Goal: Task Accomplishment & Management: Use online tool/utility

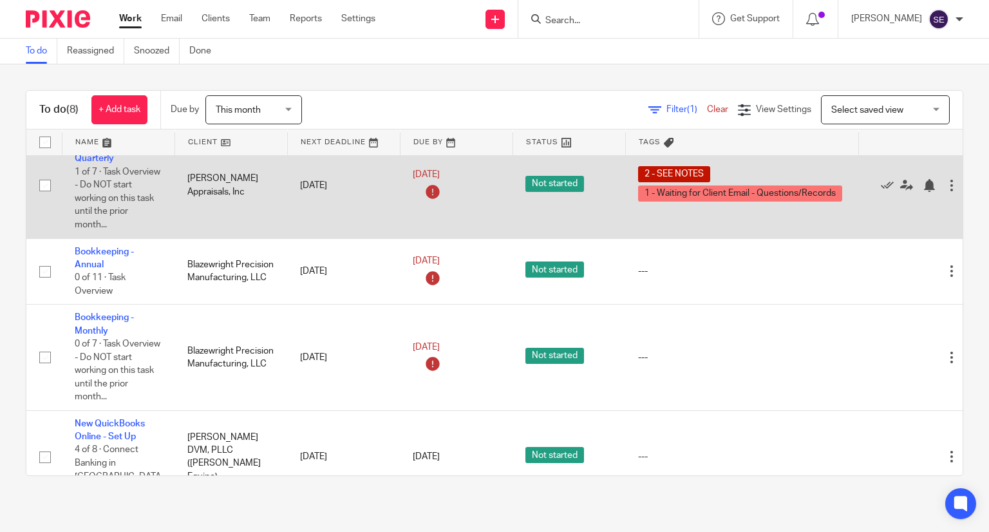
scroll to position [384, 0]
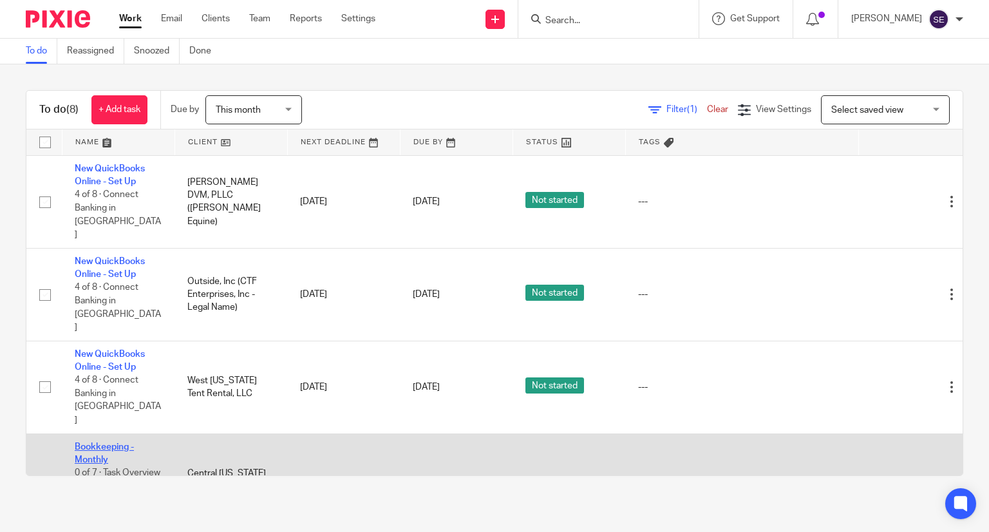
click at [117, 442] on link "Bookkeeping - Monthly" at bounding box center [104, 453] width 59 height 22
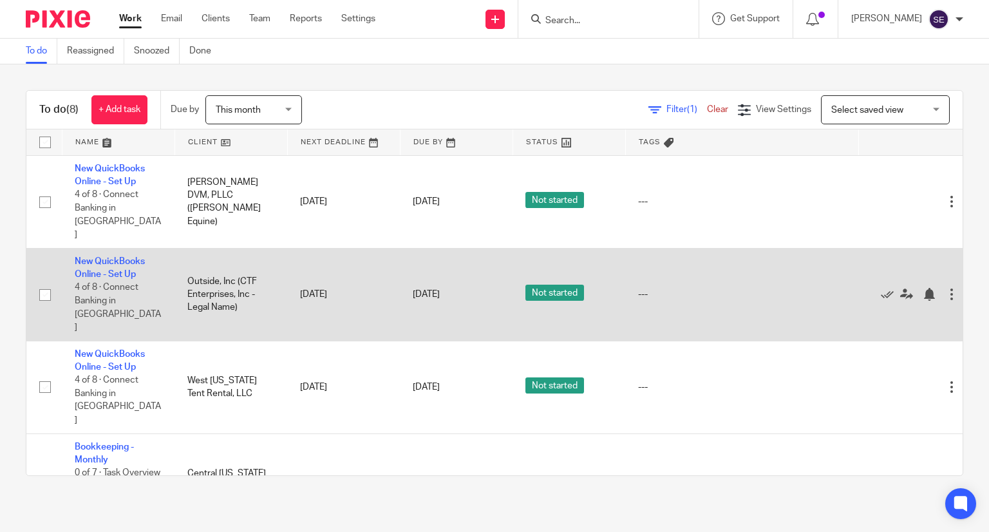
scroll to position [255, 0]
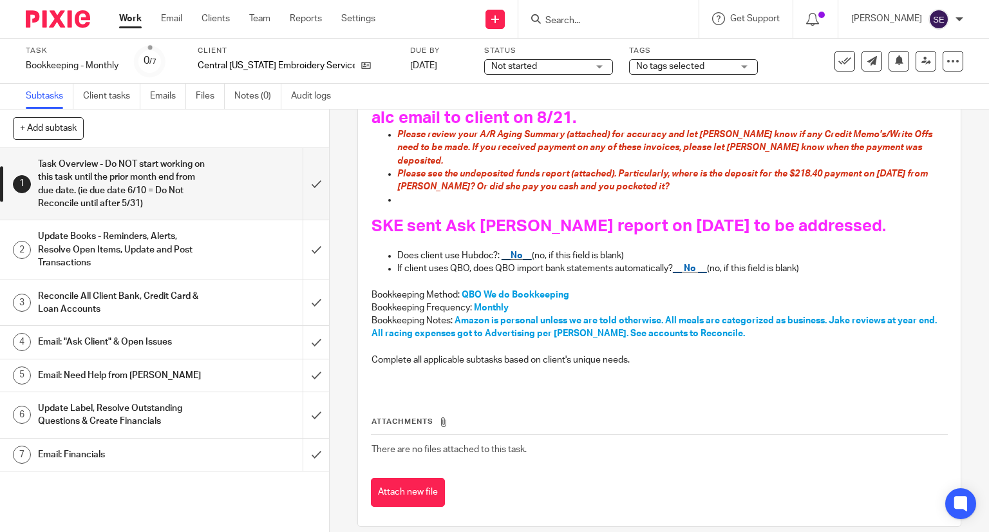
scroll to position [226, 0]
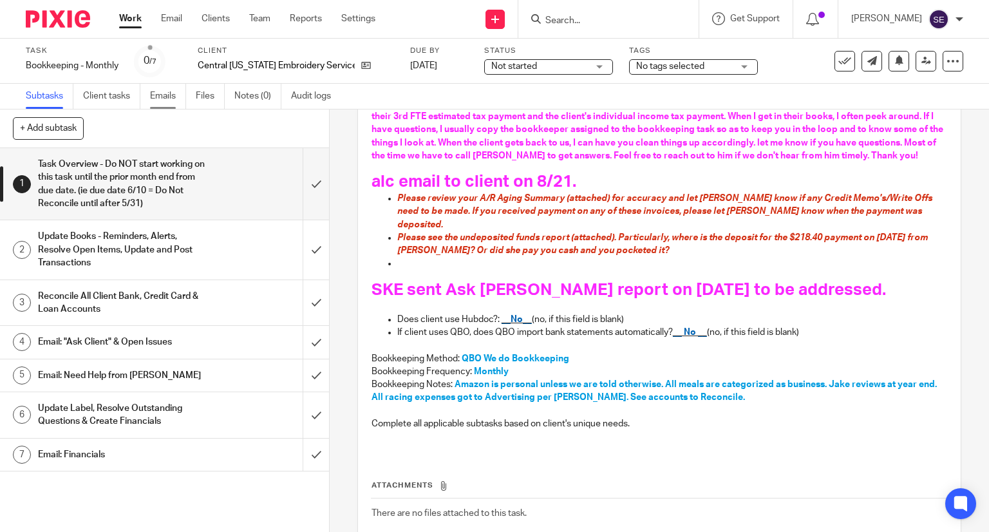
click at [170, 93] on link "Emails" at bounding box center [168, 96] width 36 height 25
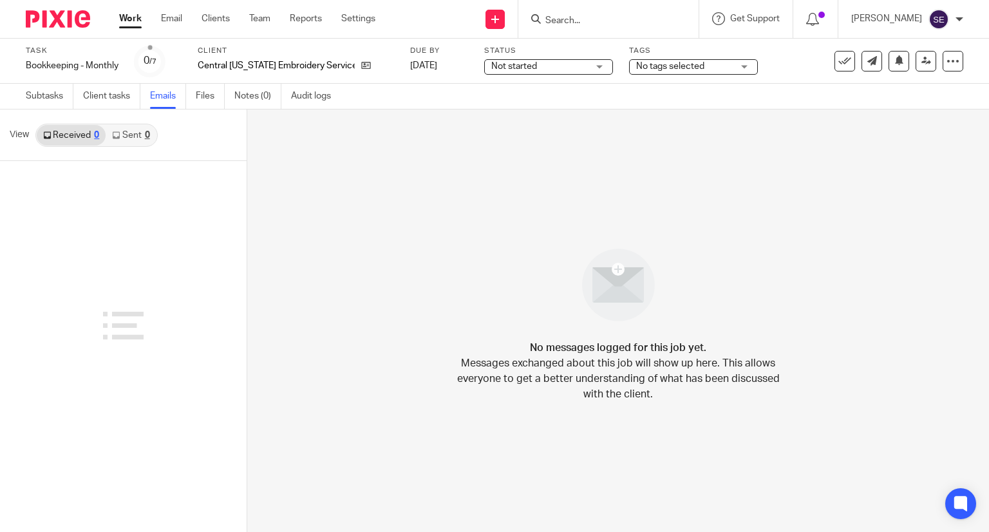
click at [127, 144] on link "Sent 0" at bounding box center [131, 135] width 50 height 21
click at [71, 129] on link "Received 0" at bounding box center [71, 135] width 69 height 21
click at [55, 98] on link "Subtasks" at bounding box center [50, 96] width 48 height 25
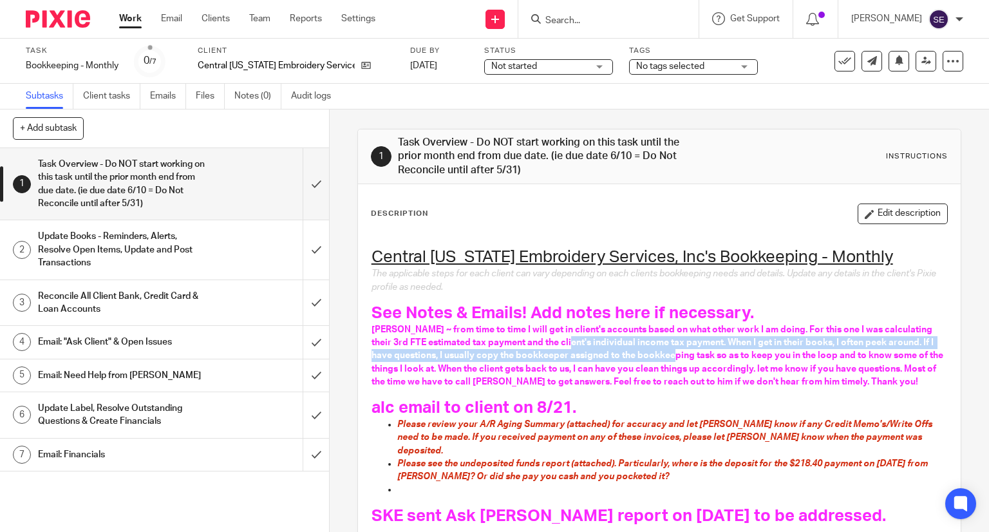
drag, startPoint x: 559, startPoint y: 339, endPoint x: 682, endPoint y: 360, distance: 125.5
click at [682, 360] on p "Sarah ~ from time to time I will get in client's accounts based on what other w…" at bounding box center [659, 355] width 576 height 65
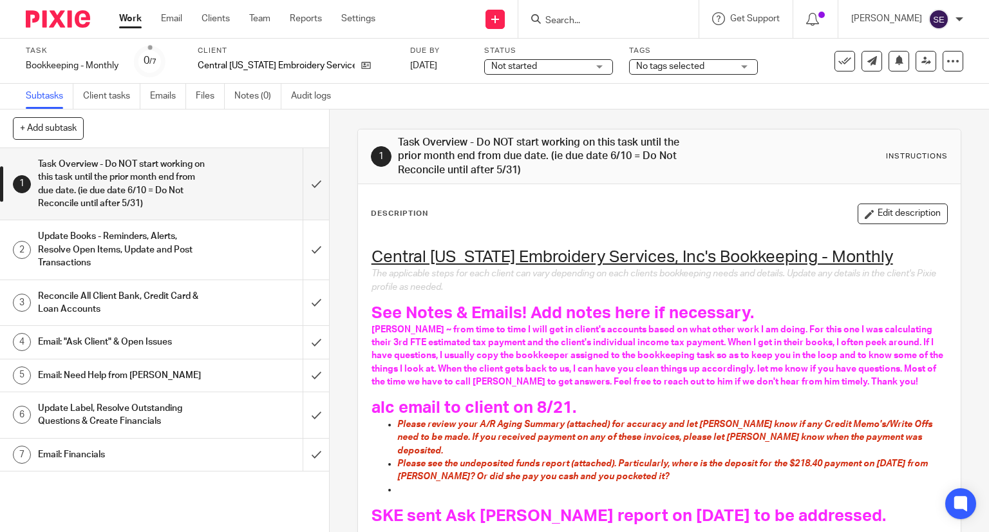
click at [662, 370] on span "Sarah ~ from time to time I will get in client's accounts based on what other w…" at bounding box center [657, 355] width 573 height 61
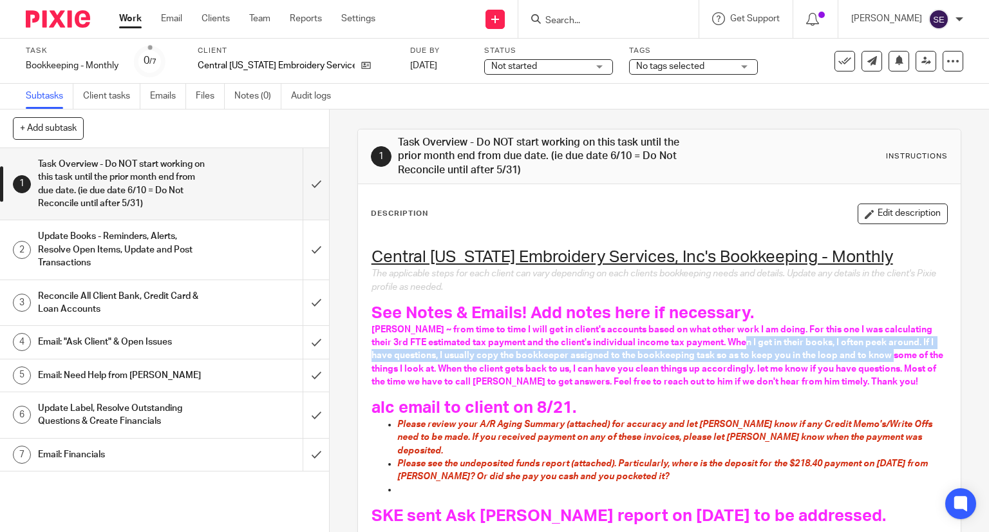
drag, startPoint x: 750, startPoint y: 350, endPoint x: 899, endPoint y: 354, distance: 149.4
click at [899, 354] on span "Sarah ~ from time to time I will get in client's accounts based on what other w…" at bounding box center [657, 355] width 573 height 61
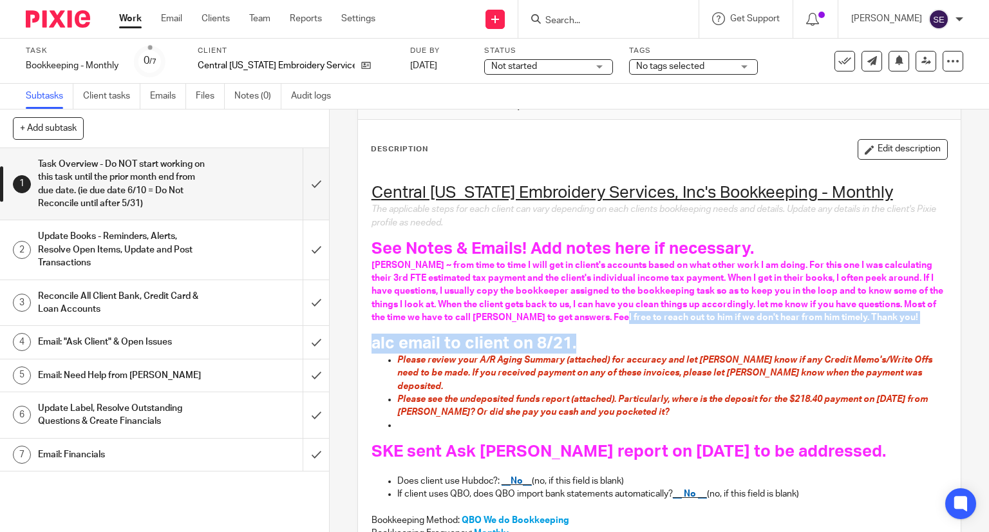
drag, startPoint x: 677, startPoint y: 320, endPoint x: 720, endPoint y: 327, distance: 43.1
click at [720, 327] on div "Central Michigan Embroidery Services, Inc's Bookkeeping - Monthly The applicabl…" at bounding box center [659, 390] width 589 height 447
click at [700, 344] on h1 "alc email to client on 8/21." at bounding box center [659, 343] width 576 height 20
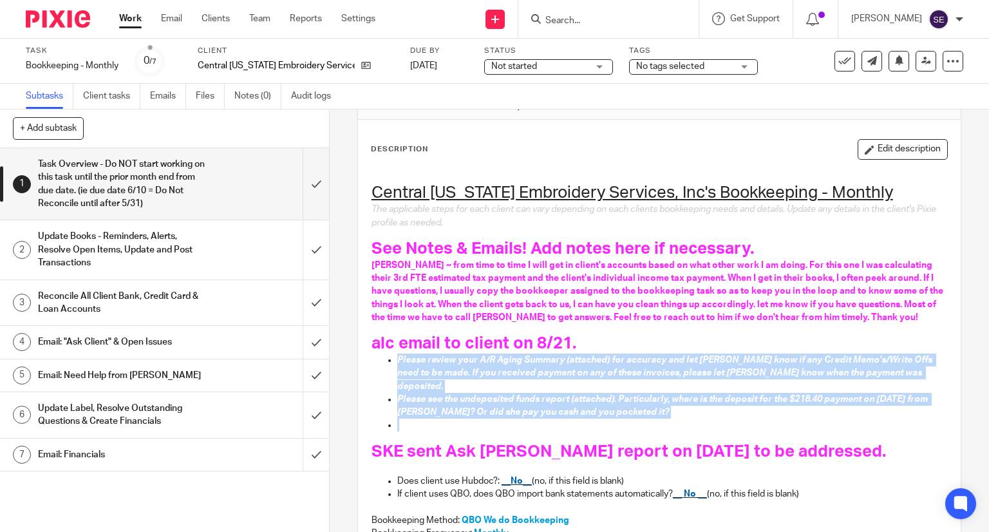
drag, startPoint x: 389, startPoint y: 358, endPoint x: 631, endPoint y: 410, distance: 247.4
click at [631, 410] on ul "Please review your A/R Aging Summary (attached) for accuracy and let Sarah know…" at bounding box center [659, 392] width 576 height 79
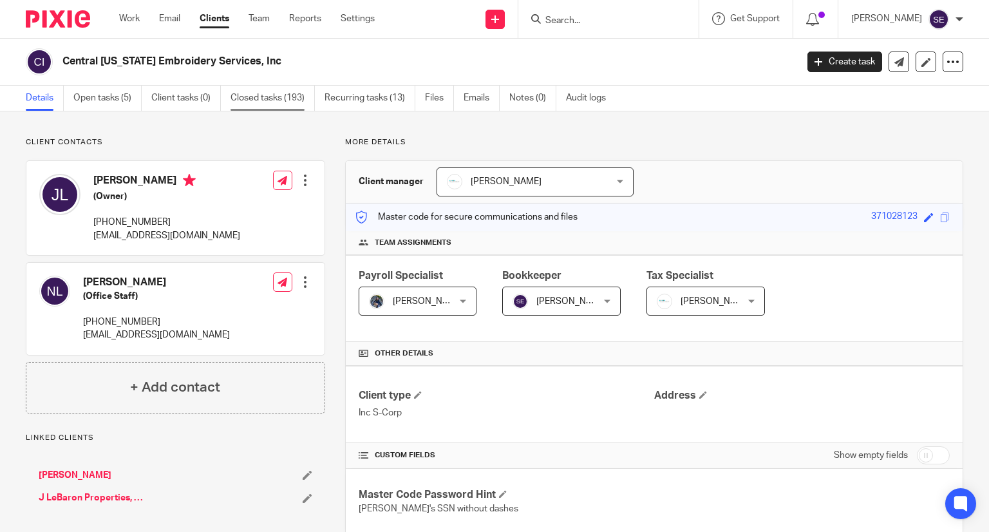
click at [260, 100] on link "Closed tasks (193)" at bounding box center [272, 98] width 84 height 25
click at [470, 99] on link "Emails" at bounding box center [481, 98] width 36 height 25
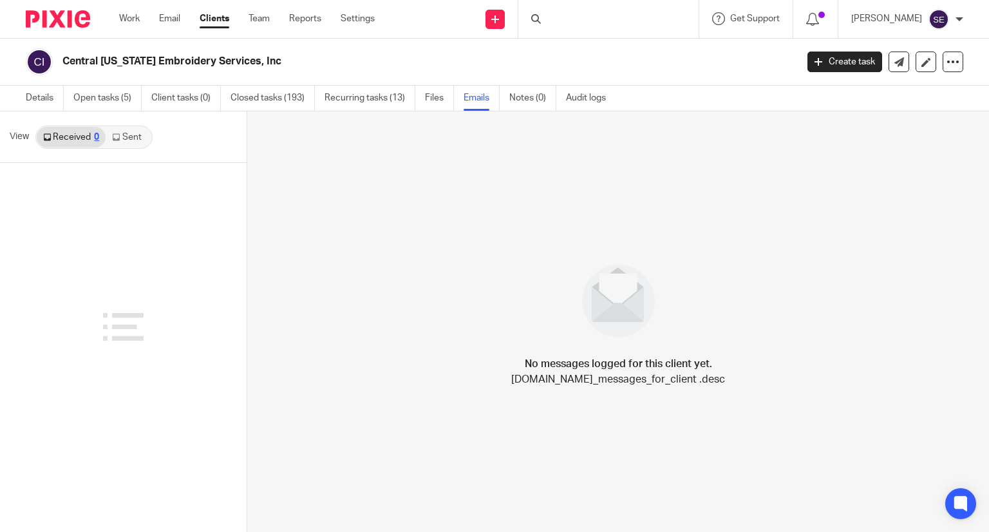
click at [116, 130] on link "Sent" at bounding box center [128, 137] width 45 height 21
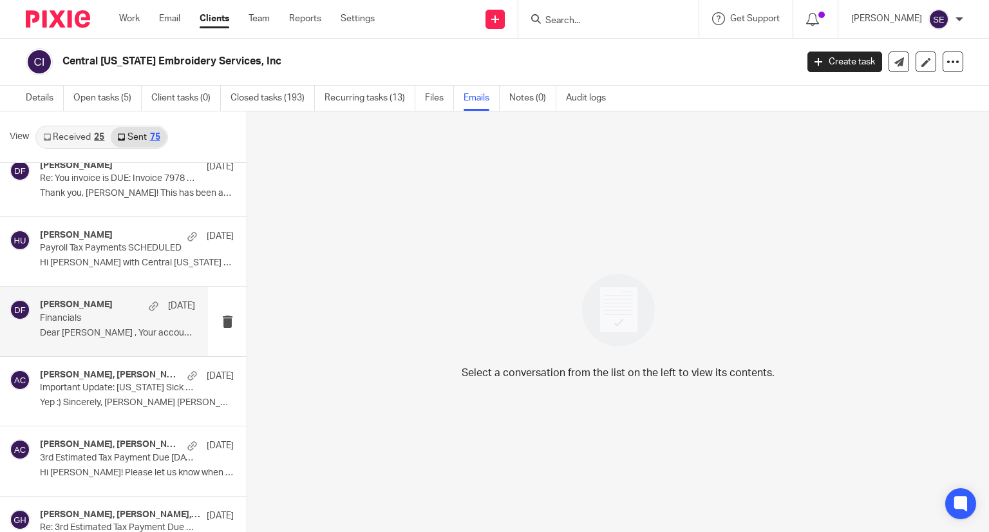
scroll to position [1897, 0]
click at [113, 337] on div "Donna Ferguson Sep 8 Financials Dear Steve , Your accounts have been..." at bounding box center [117, 322] width 155 height 43
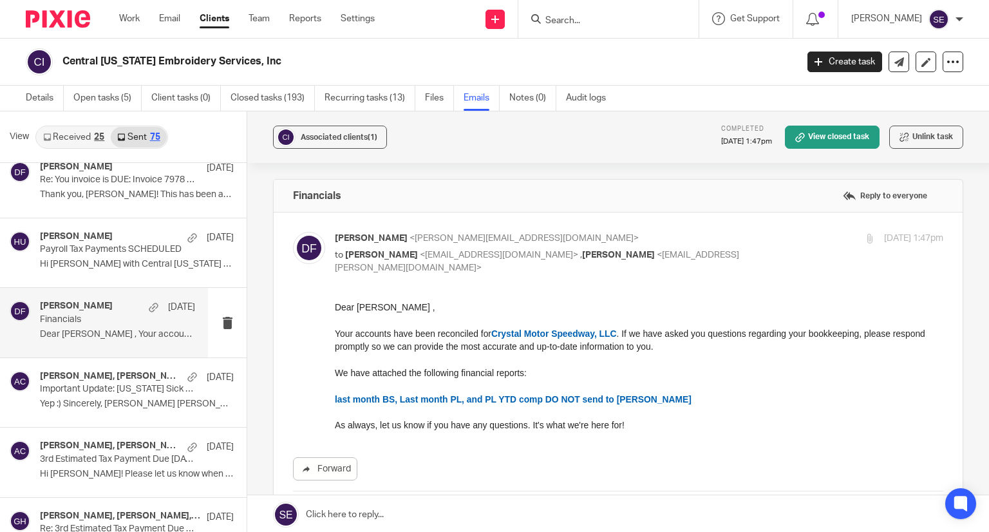
scroll to position [0, 0]
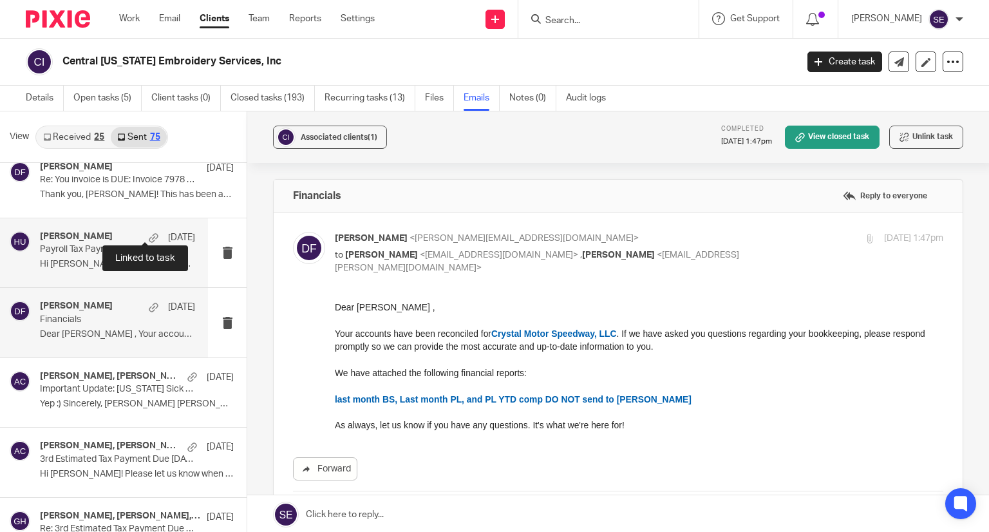
click at [149, 235] on div at bounding box center [154, 238] width 10 height 10
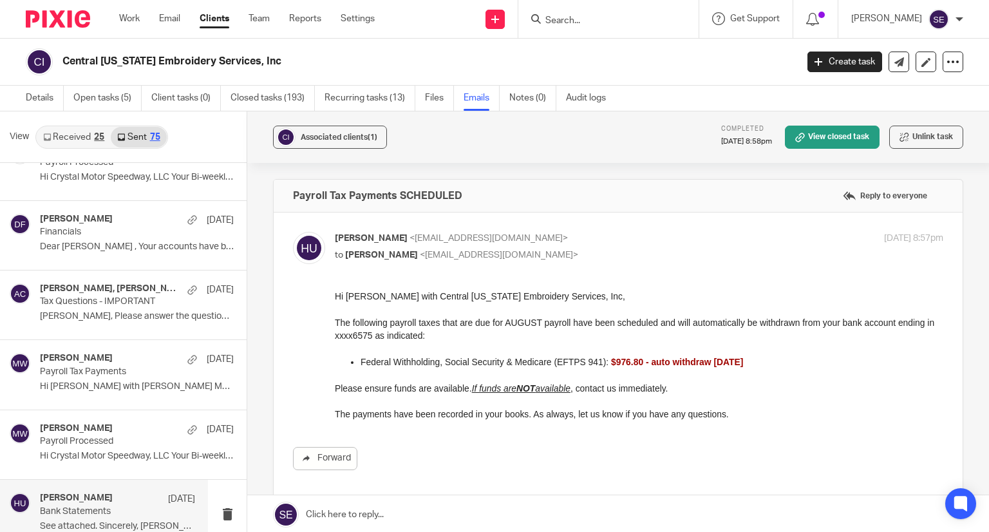
scroll to position [1075, 0]
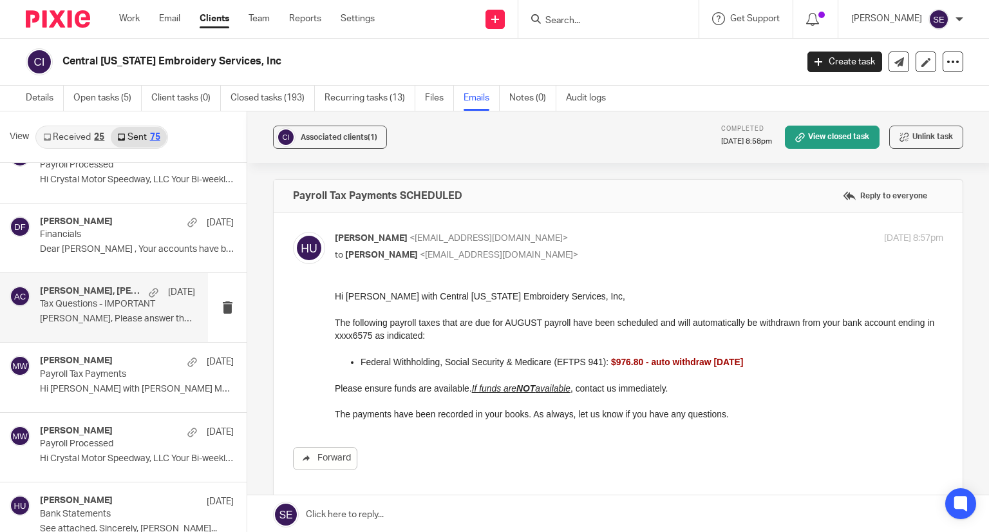
click at [86, 318] on p "Jake, Please answer the questions below asap..." at bounding box center [117, 318] width 155 height 11
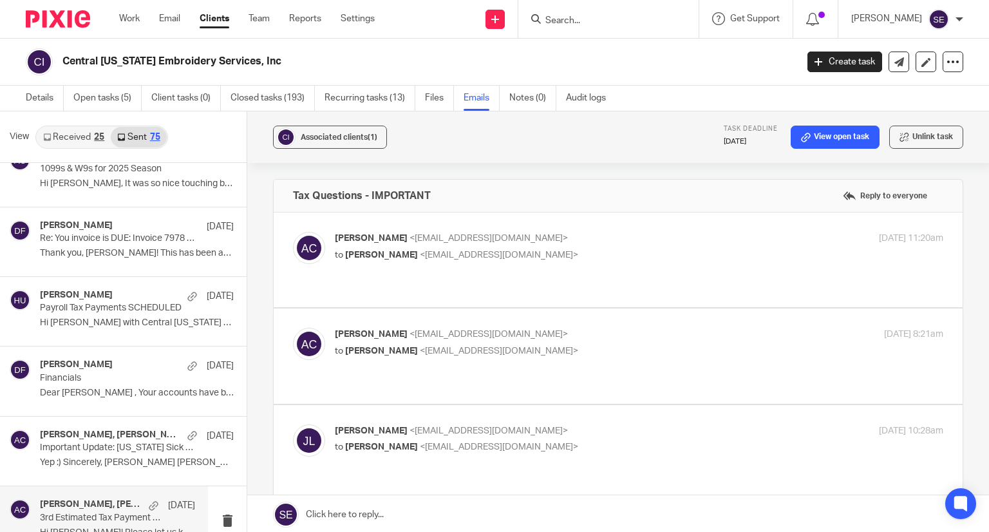
scroll to position [0, 0]
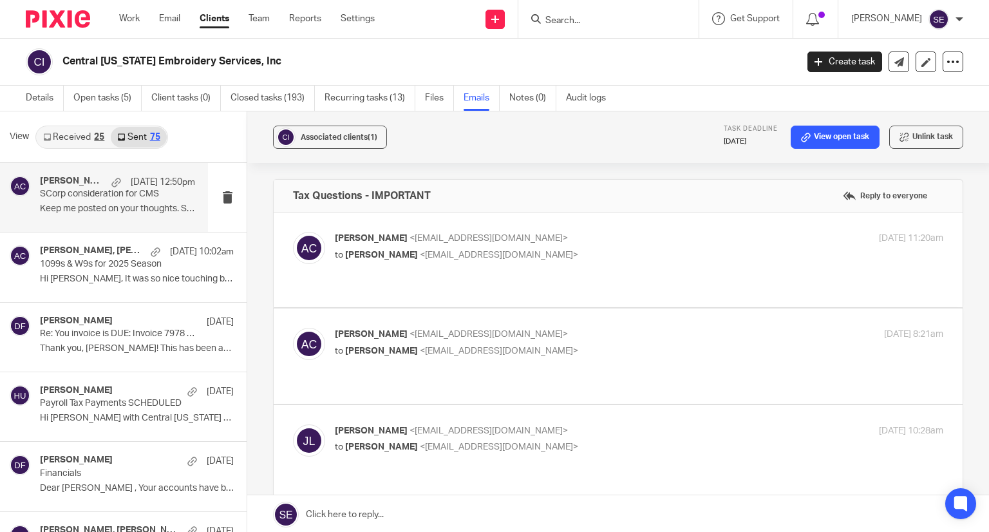
click at [127, 199] on p "SCorp consideration for CMS" at bounding box center [102, 194] width 124 height 11
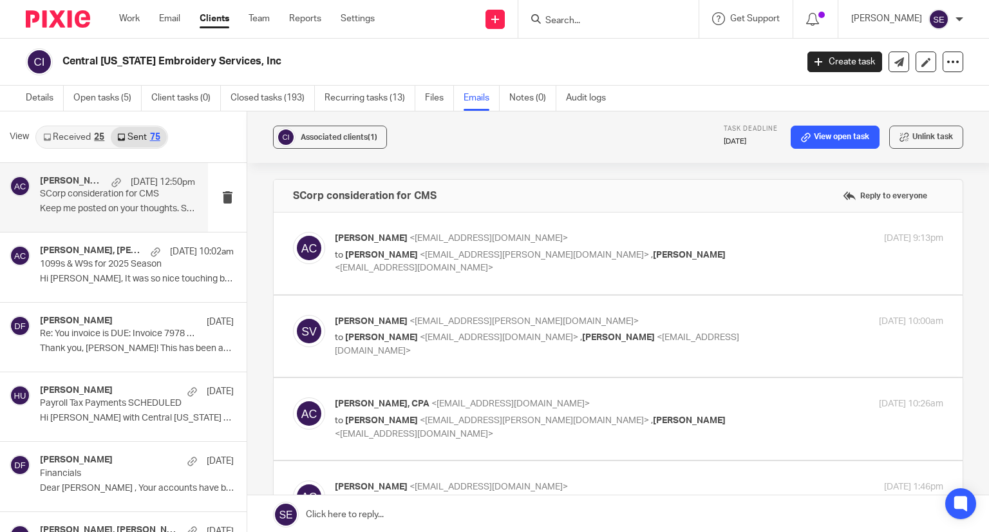
click at [127, 199] on p "SCorp consideration for CMS" at bounding box center [102, 194] width 124 height 11
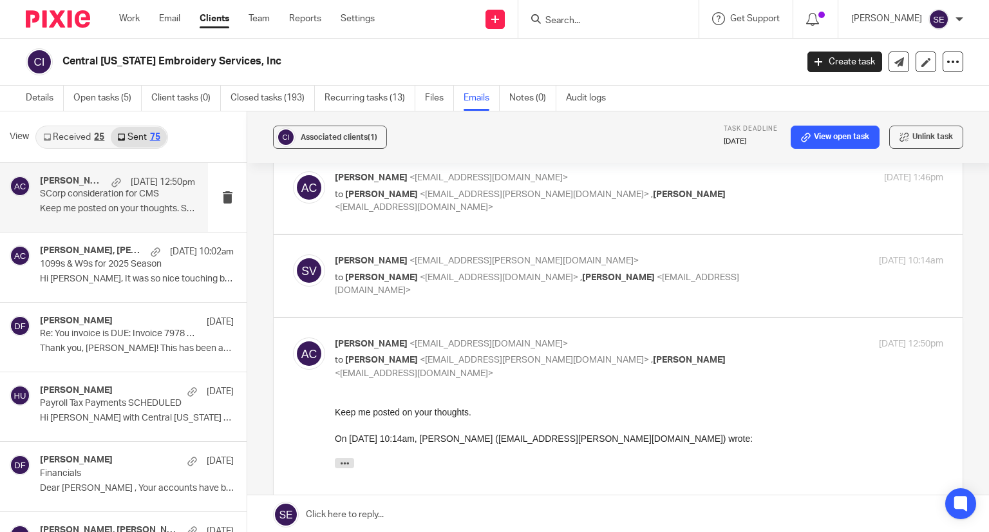
scroll to position [311, 0]
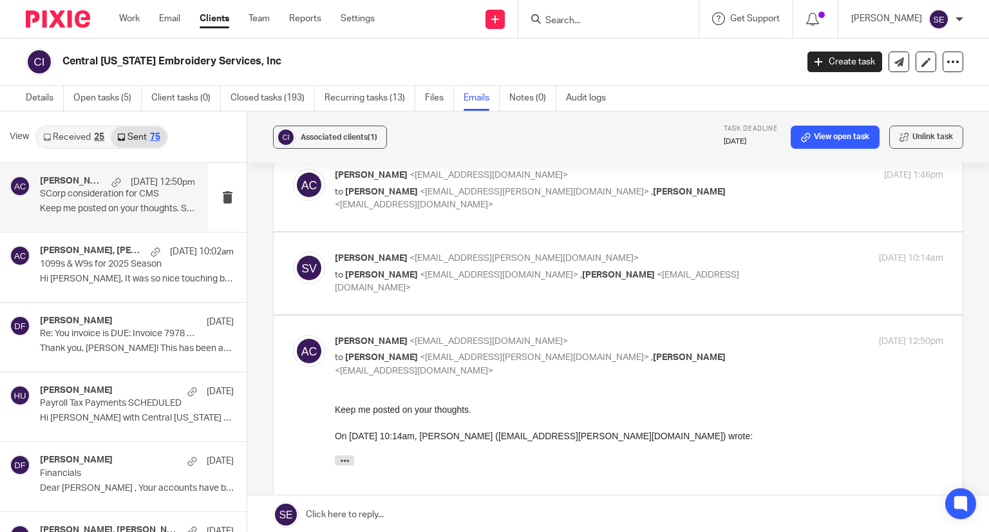
drag, startPoint x: 411, startPoint y: 306, endPoint x: 667, endPoint y: 314, distance: 256.3
drag, startPoint x: 667, startPoint y: 314, endPoint x: 580, endPoint y: 328, distance: 87.9
click at [580, 328] on label at bounding box center [618, 427] width 689 height 225
click at [293, 334] on input "checkbox" at bounding box center [292, 334] width 1 height 1
checkbox input "false"
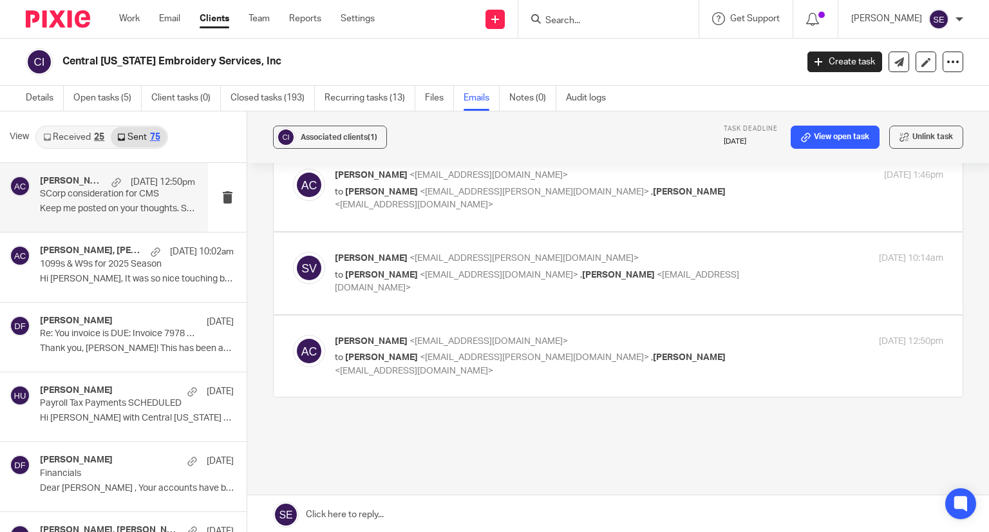
click at [695, 257] on p "Steve Vernon <sa.vernon@hotmail.com>" at bounding box center [537, 259] width 405 height 14
checkbox input "true"
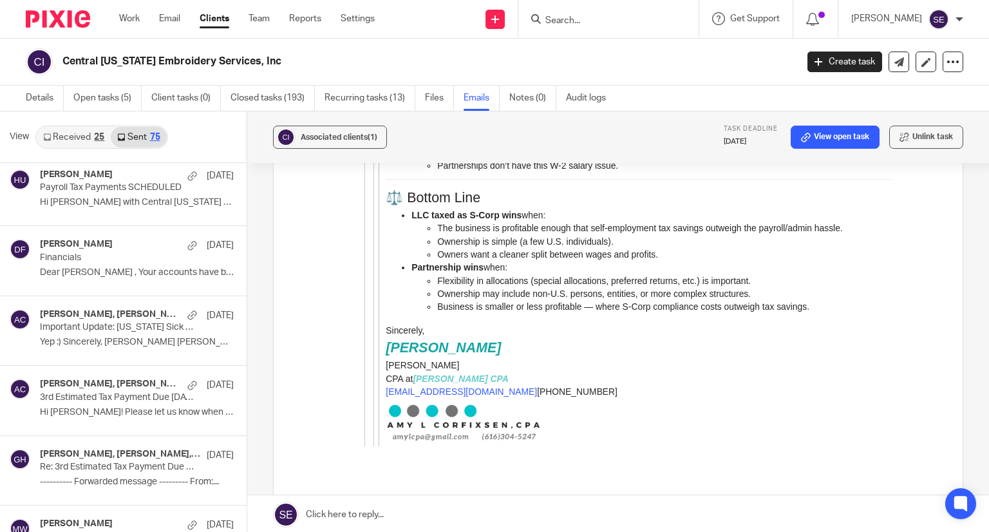
scroll to position [1956, 0]
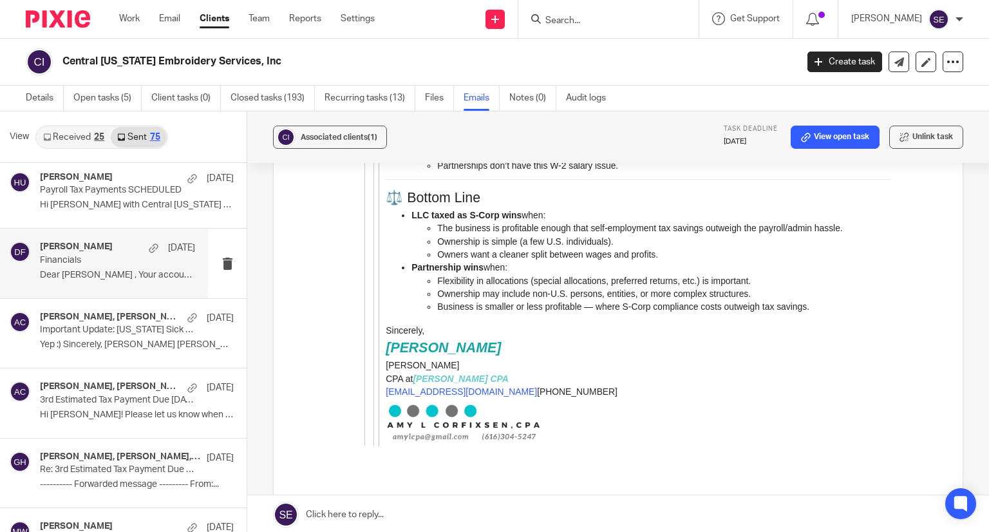
click at [102, 258] on p "Financials" at bounding box center [102, 260] width 124 height 11
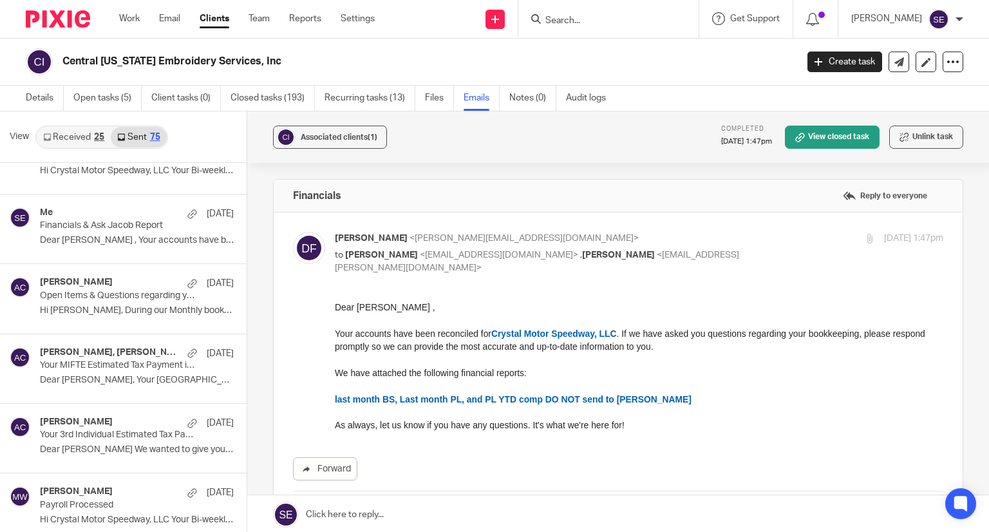
scroll to position [2478, 0]
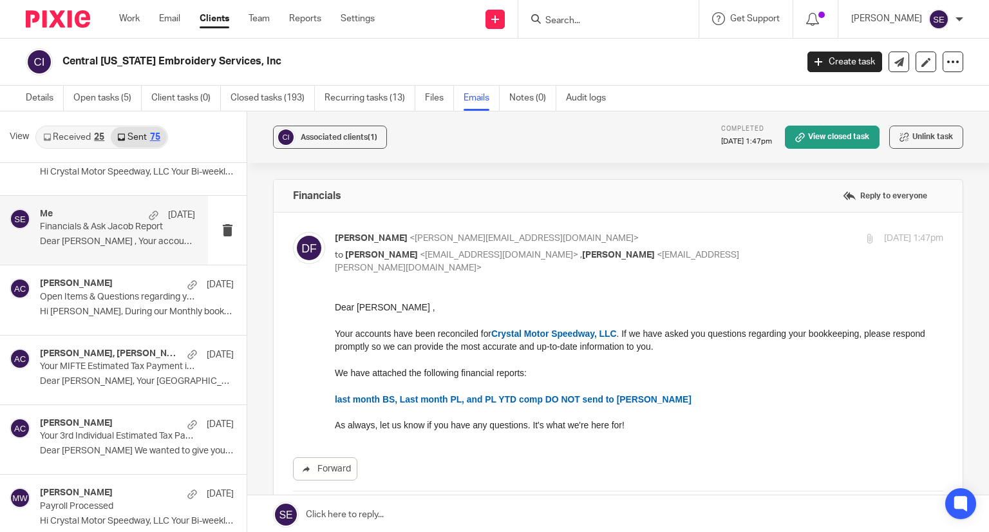
click at [123, 253] on div "Me Aug 25 Financials & Ask Jacob Report Dear Jacob , Your accounts have been..." at bounding box center [104, 230] width 208 height 69
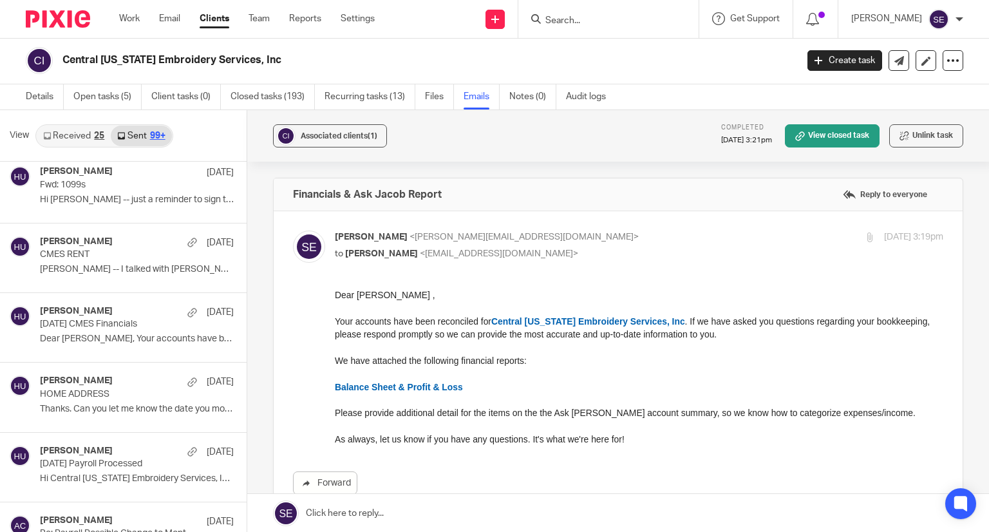
scroll to position [13816, 0]
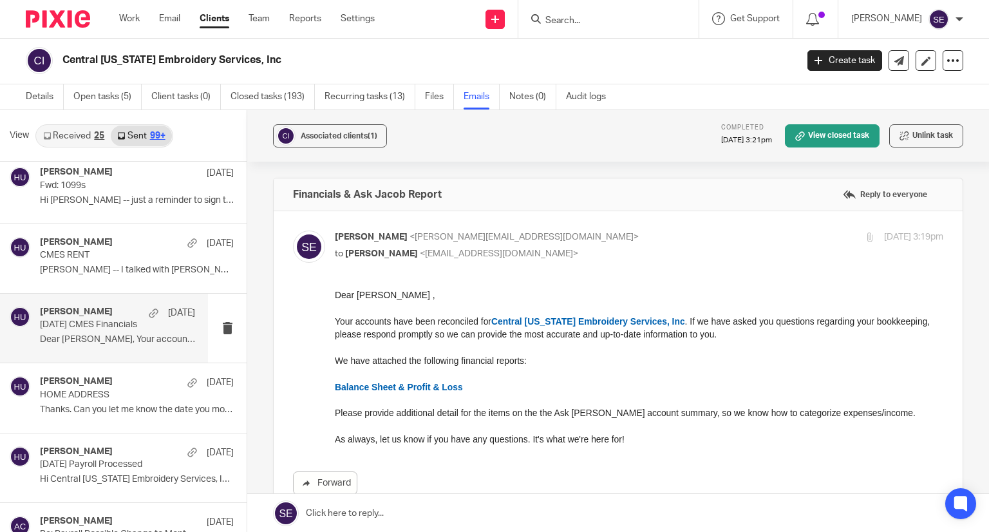
drag, startPoint x: 117, startPoint y: 290, endPoint x: 98, endPoint y: 319, distance: 34.8
click at [98, 334] on p "Dear Jacob, Your accounts have been..." at bounding box center [117, 339] width 155 height 11
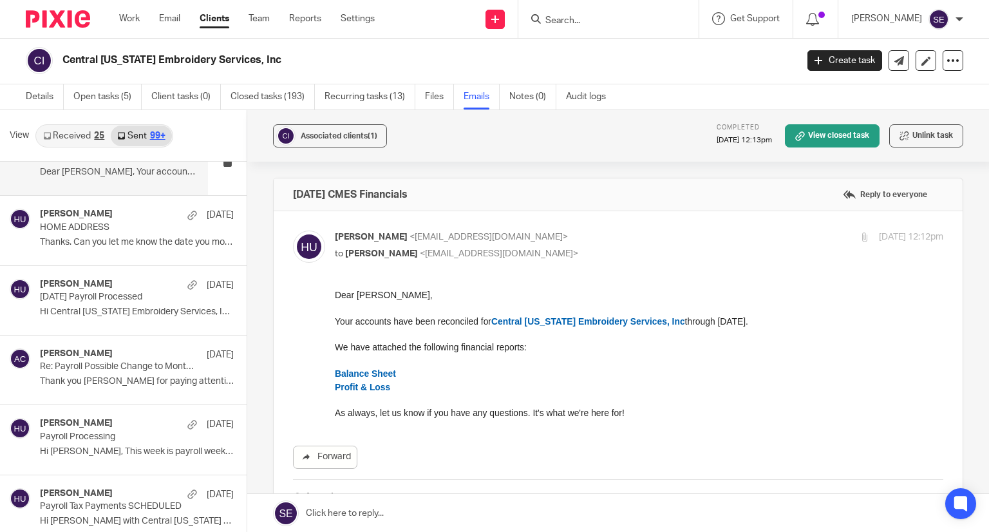
scroll to position [14012, 0]
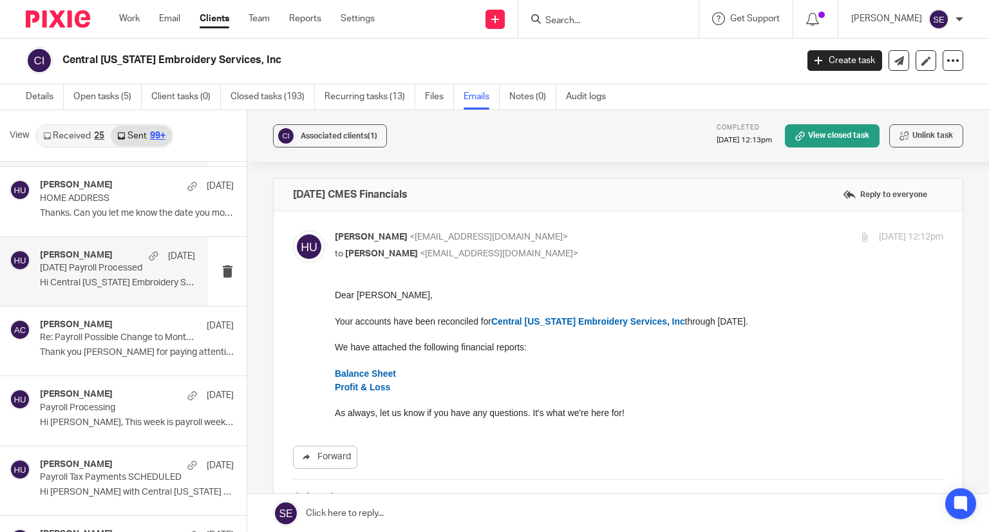
click at [135, 263] on p "12.20.24 Payroll Processed" at bounding box center [102, 268] width 124 height 11
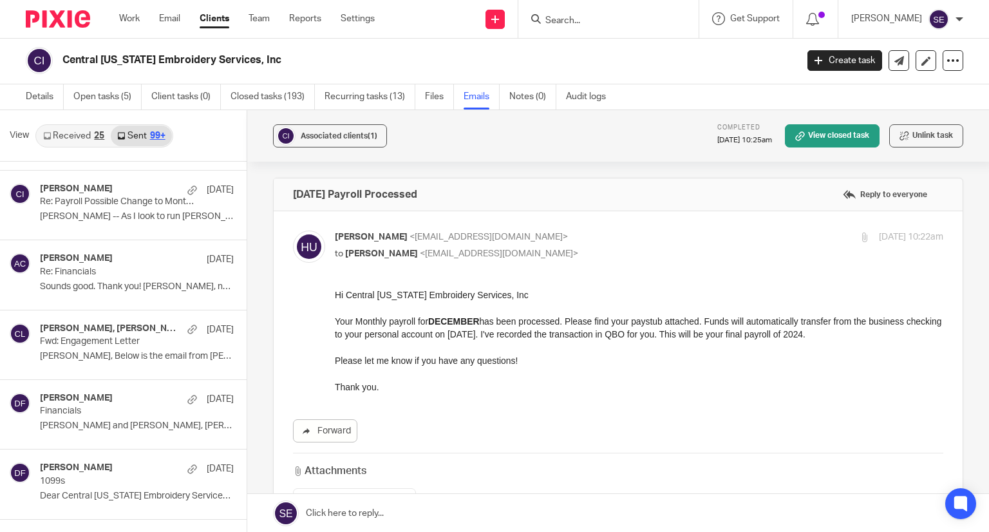
scroll to position [14362, 0]
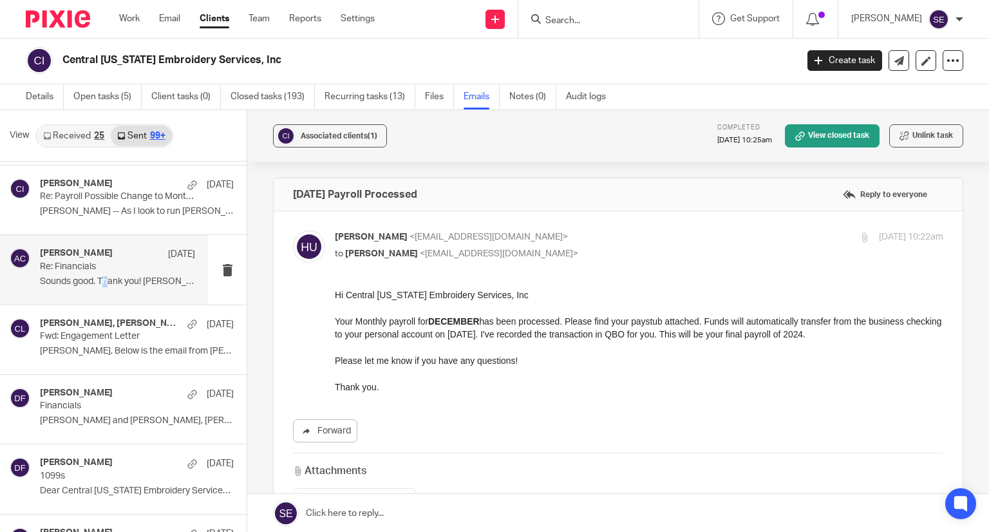
drag, startPoint x: 137, startPoint y: 242, endPoint x: 107, endPoint y: 254, distance: 31.8
click at [107, 276] on p "Sounds good. Thank you! Donna, no need to..." at bounding box center [117, 281] width 155 height 11
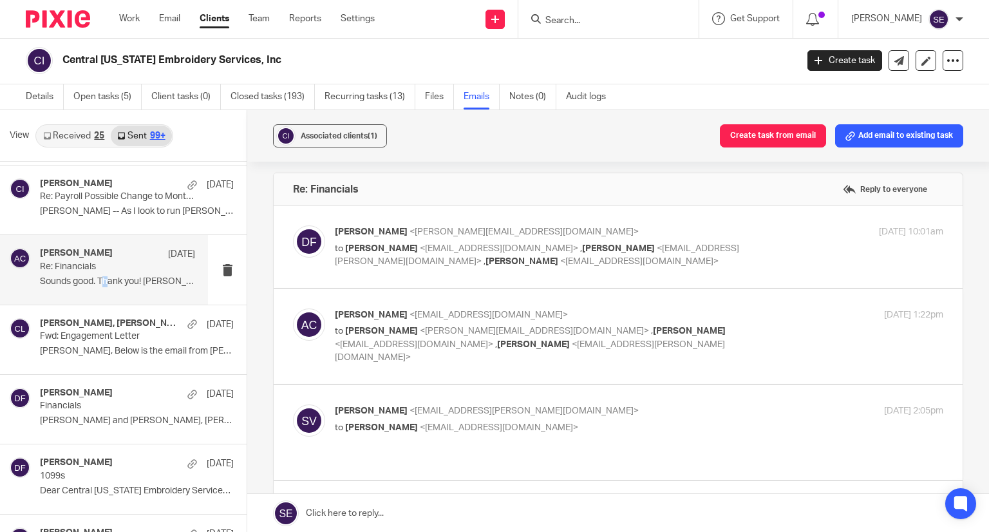
scroll to position [0, 0]
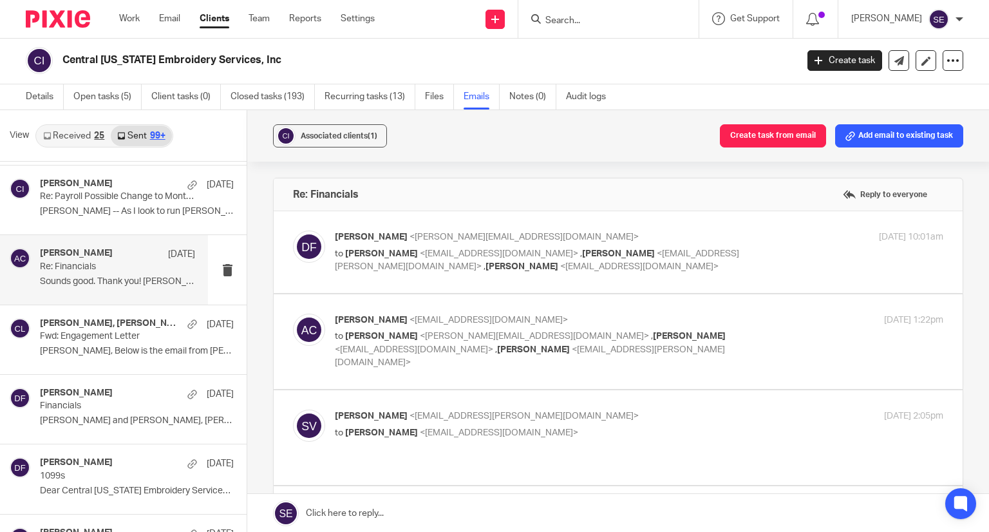
click at [535, 409] on p "Steve Vernon <sa.vernon@hotmail.com>" at bounding box center [537, 416] width 405 height 14
checkbox input "true"
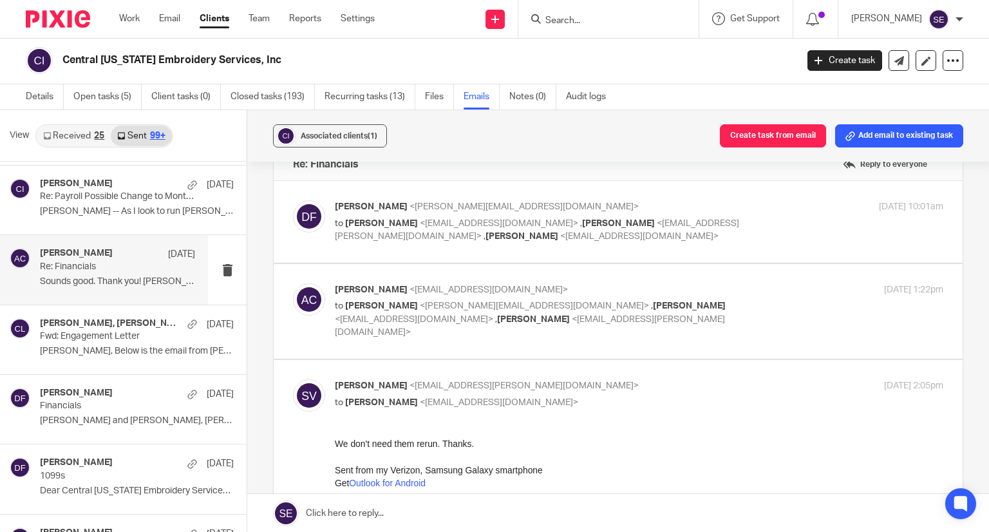
click at [486, 328] on label at bounding box center [618, 311] width 689 height 95
click at [293, 283] on input "checkbox" at bounding box center [292, 283] width 1 height 1
checkbox input "true"
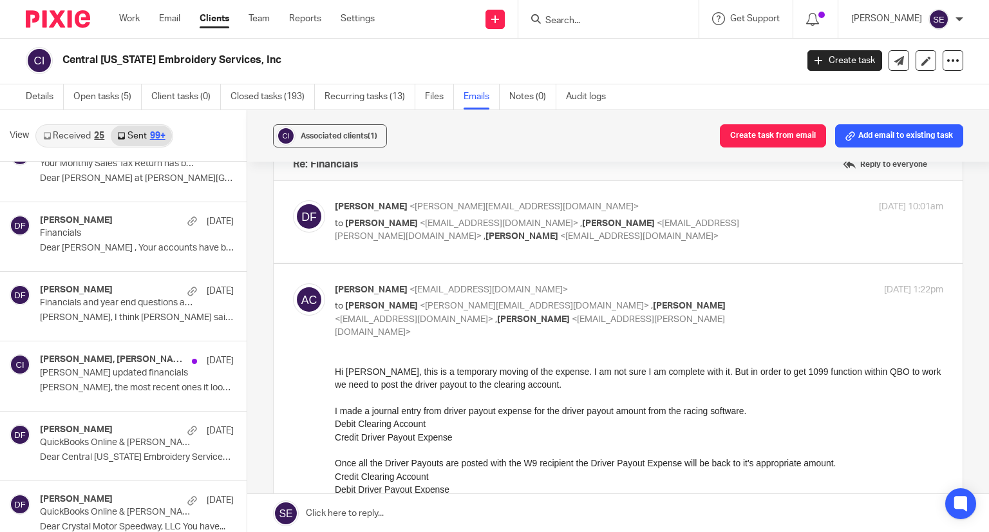
scroll to position [16007, 0]
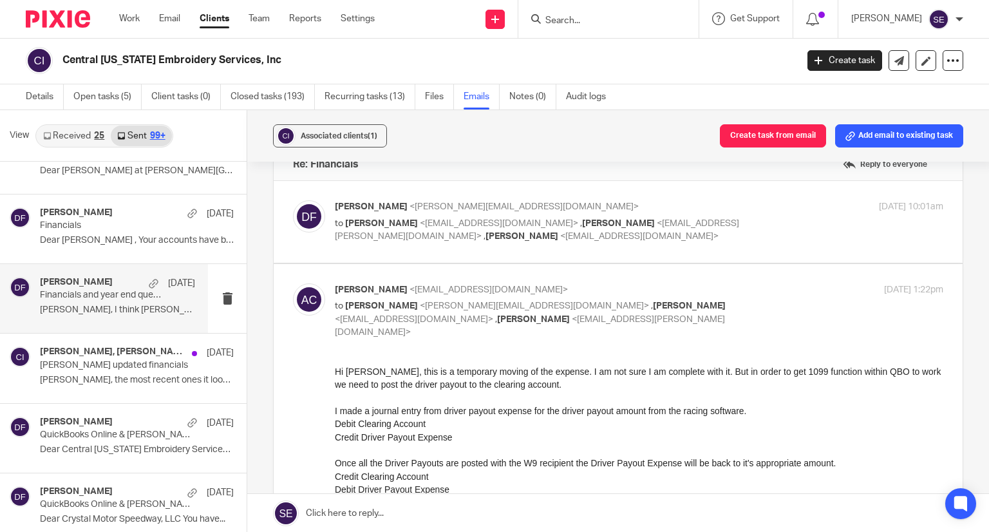
click at [134, 290] on p "Financials and year end questions about W9s and records of payouts" at bounding box center [102, 295] width 124 height 11
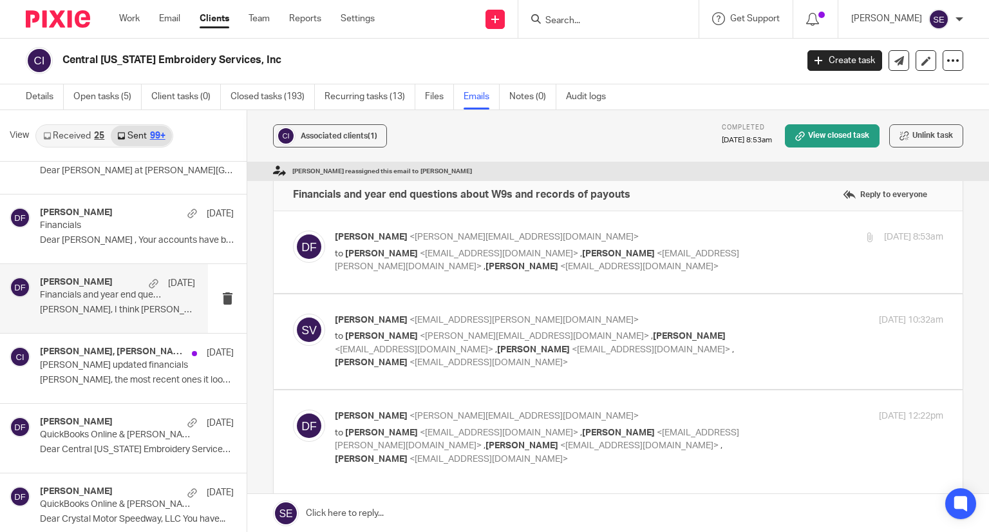
scroll to position [0, 0]
click at [471, 286] on label at bounding box center [618, 252] width 689 height 82
click at [293, 230] on input "checkbox" at bounding box center [292, 230] width 1 height 1
checkbox input "true"
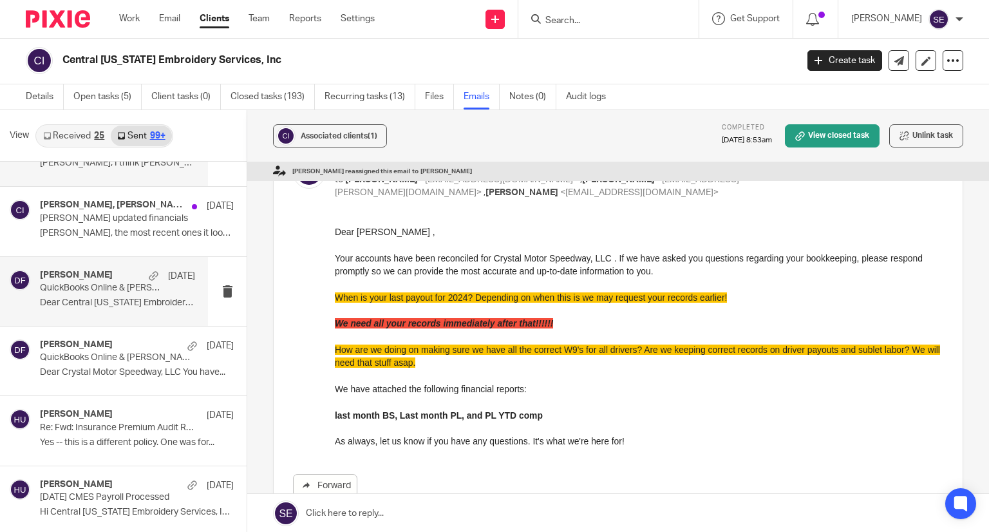
scroll to position [16154, 0]
click at [126, 297] on p "Dear Central Michigan Embroidery Services, Inc ..." at bounding box center [117, 302] width 155 height 11
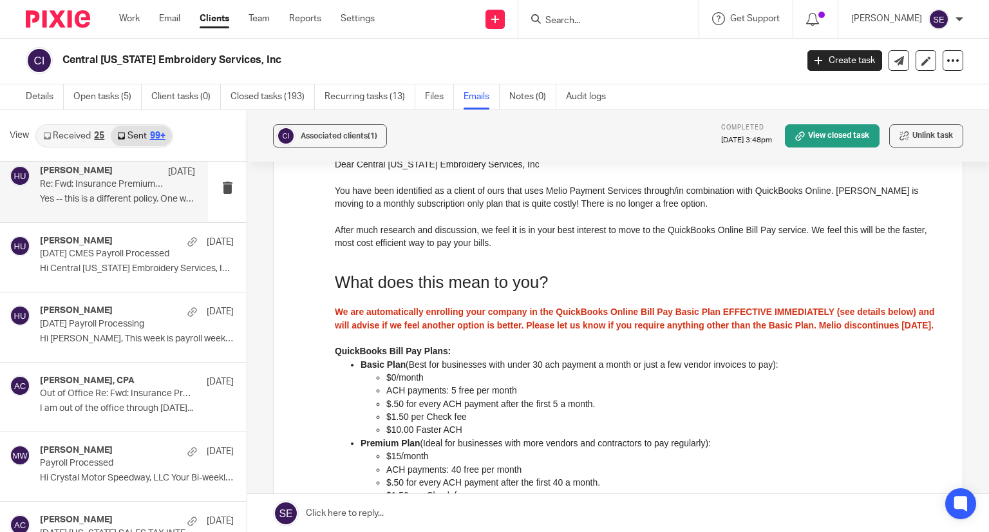
scroll to position [16398, 0]
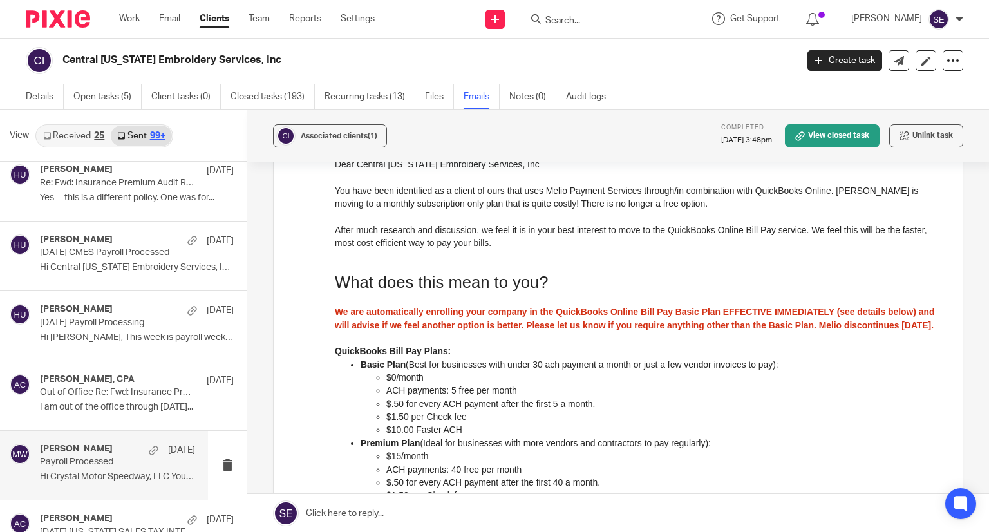
drag, startPoint x: 120, startPoint y: 237, endPoint x: 95, endPoint y: 425, distance: 189.5
click at [95, 443] on h4 "[PERSON_NAME]" at bounding box center [76, 448] width 73 height 11
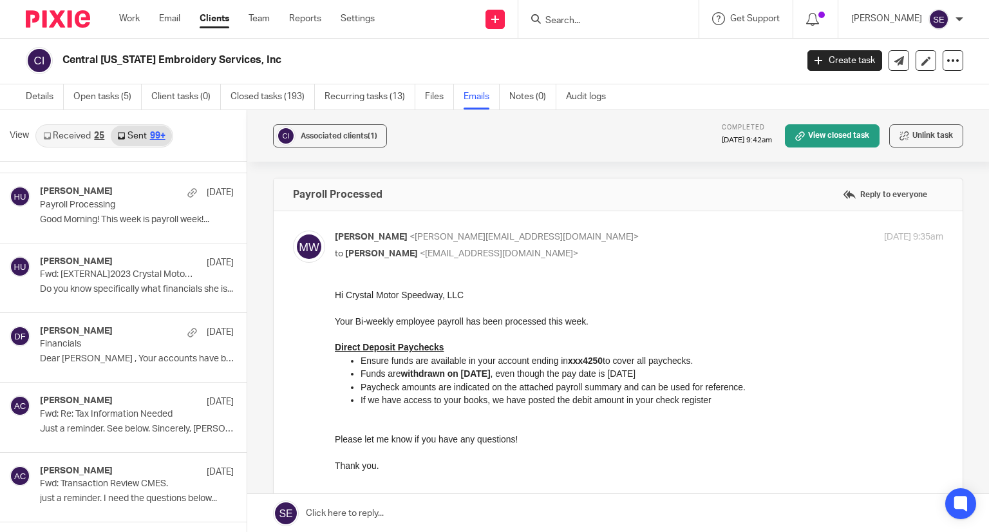
scroll to position [18890, 0]
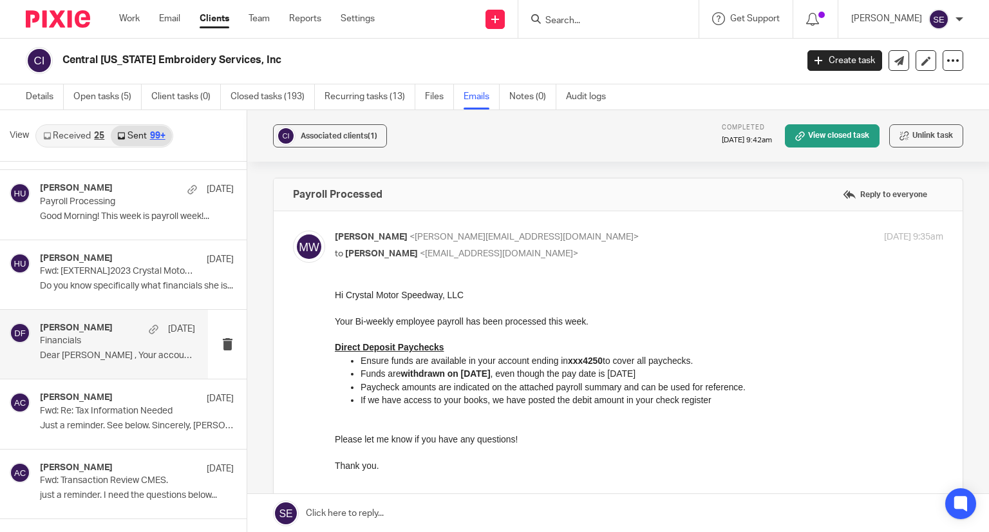
click at [124, 335] on p "Financials" at bounding box center [102, 340] width 124 height 11
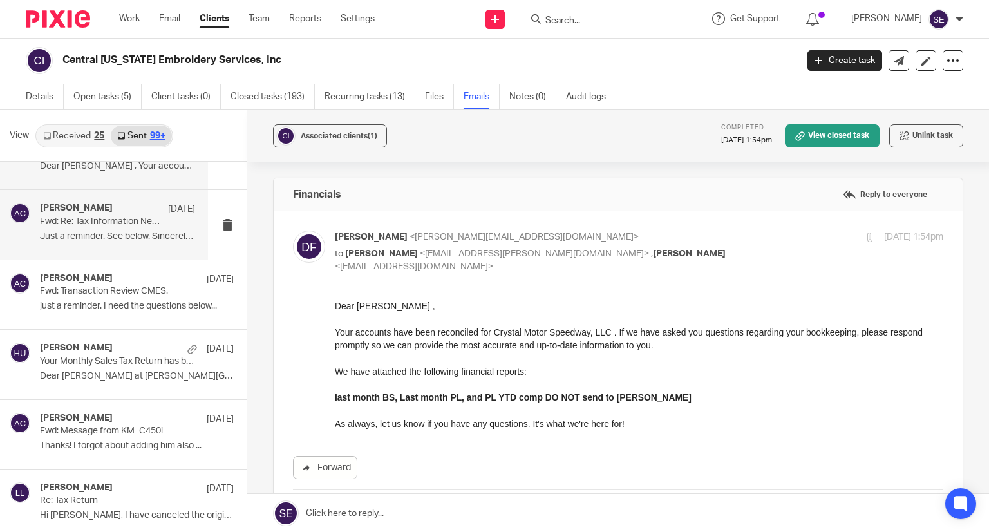
scroll to position [19092, 0]
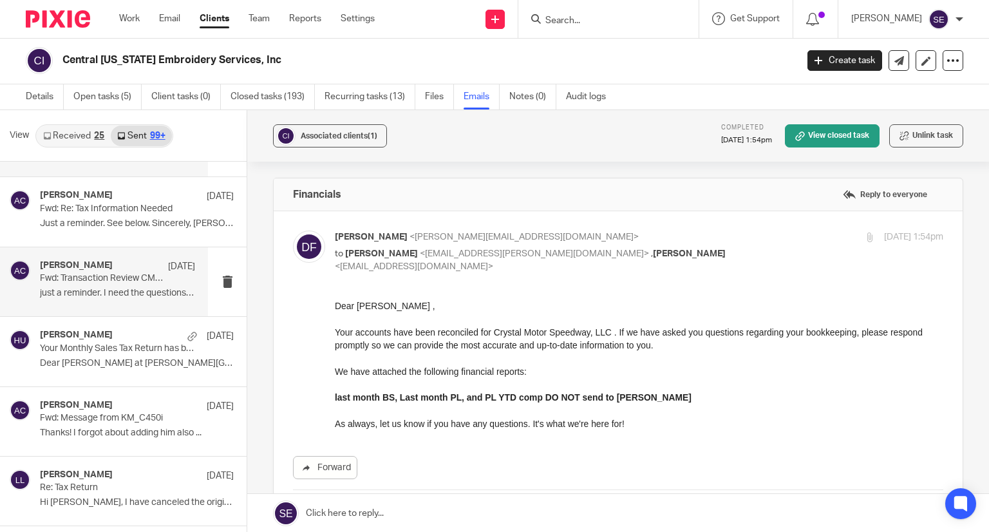
drag, startPoint x: 111, startPoint y: 271, endPoint x: 78, endPoint y: 265, distance: 33.4
click at [78, 288] on p "just a reminder. I need the questions below..." at bounding box center [117, 293] width 155 height 11
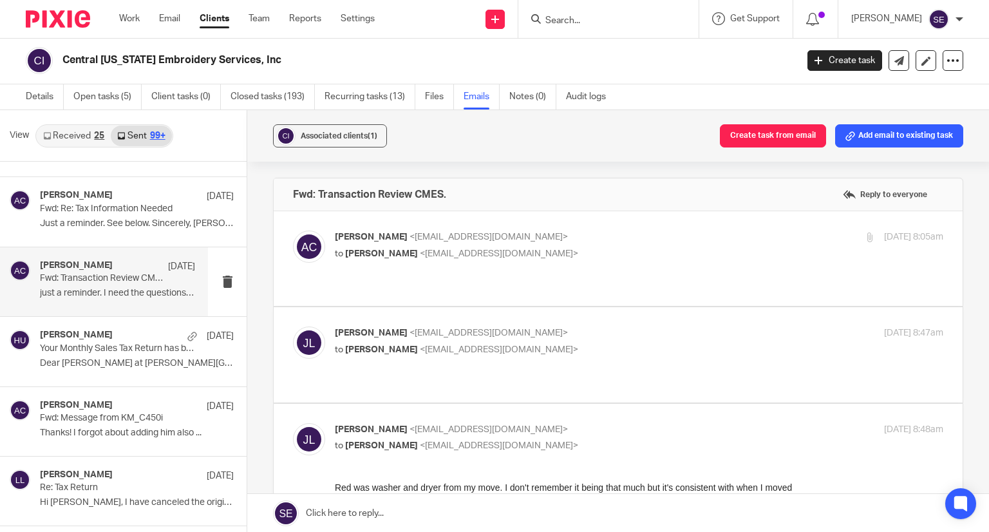
scroll to position [0, 0]
drag, startPoint x: 584, startPoint y: 330, endPoint x: 525, endPoint y: 331, distance: 58.6
click at [525, 343] on p "to Amy Corfixsen <amylcpa@gmail.com>" at bounding box center [537, 350] width 405 height 14
checkbox input "true"
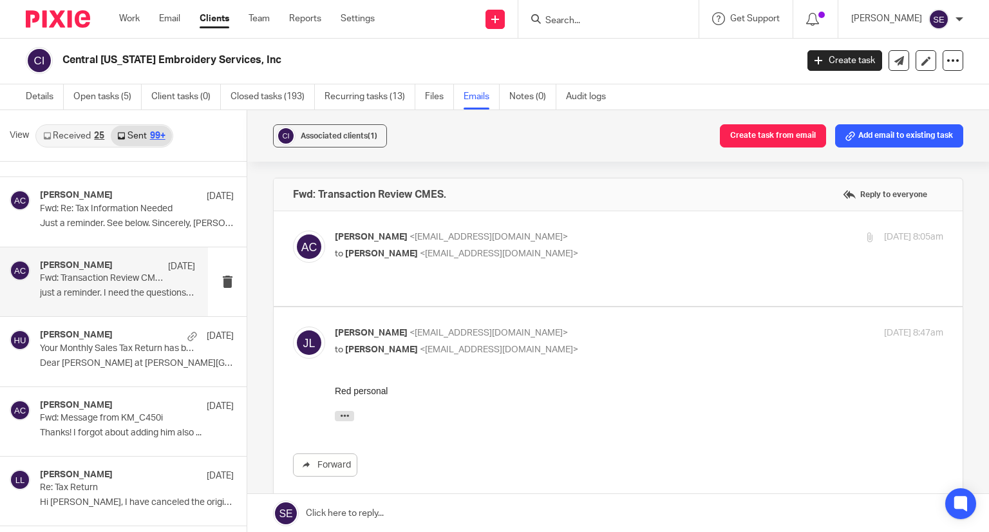
click at [557, 264] on label at bounding box center [618, 258] width 689 height 95
click at [293, 230] on input "checkbox" at bounding box center [292, 230] width 1 height 1
checkbox input "true"
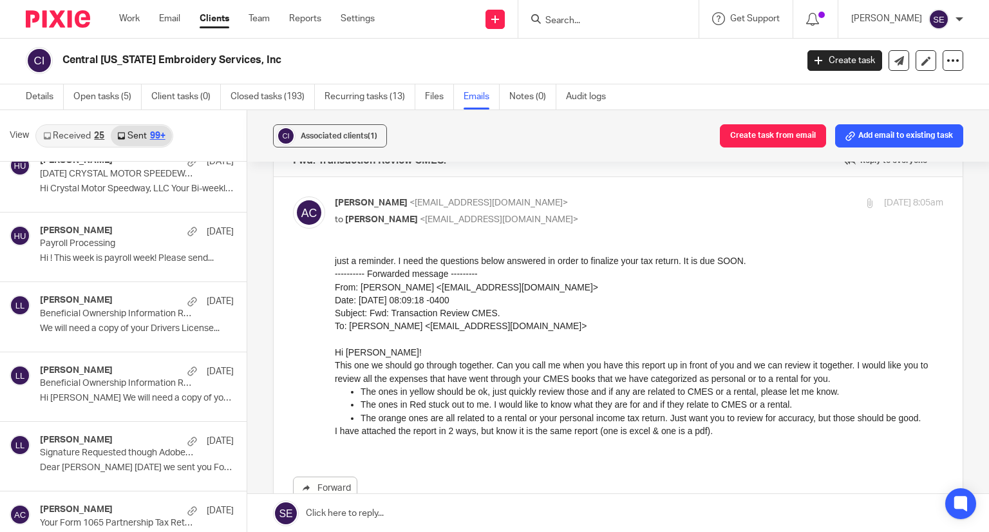
scroll to position [19894, 0]
click at [257, 101] on link "Closed tasks (193)" at bounding box center [272, 96] width 84 height 25
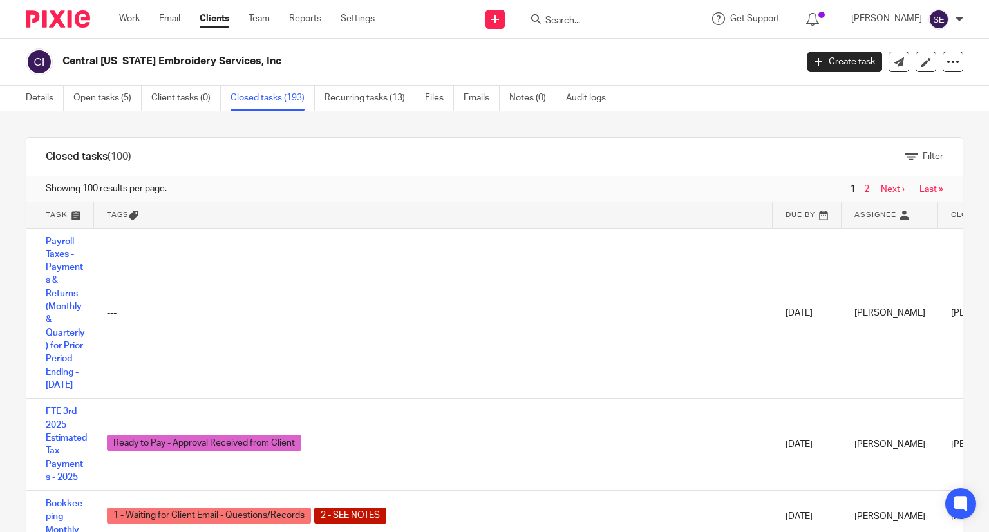
click at [800, 204] on link at bounding box center [806, 215] width 68 height 26
click at [815, 218] on link at bounding box center [806, 215] width 68 height 26
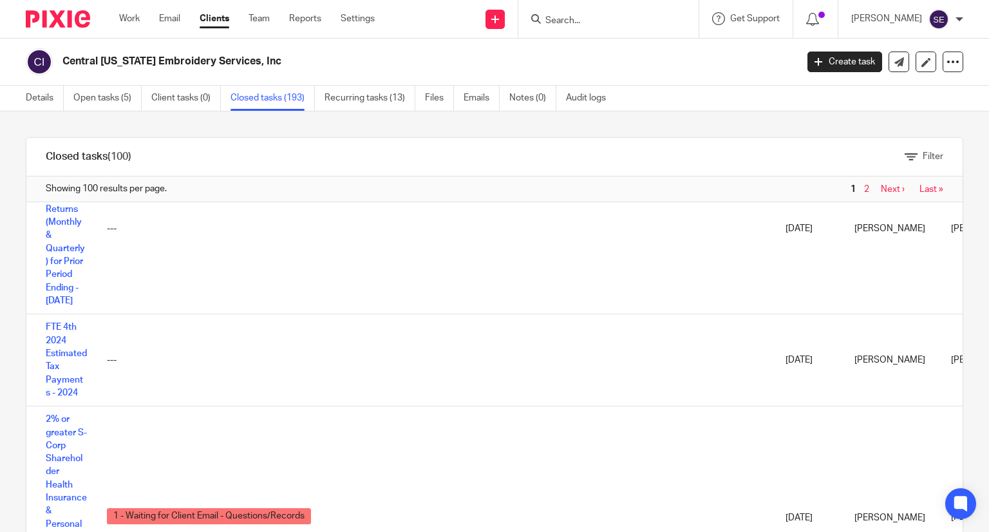
scroll to position [3233, 0]
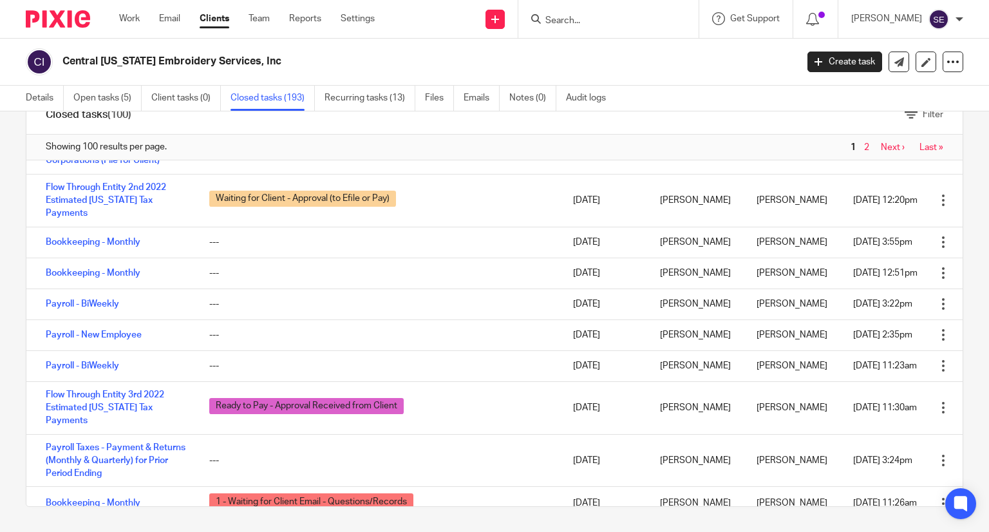
scroll to position [90, 0]
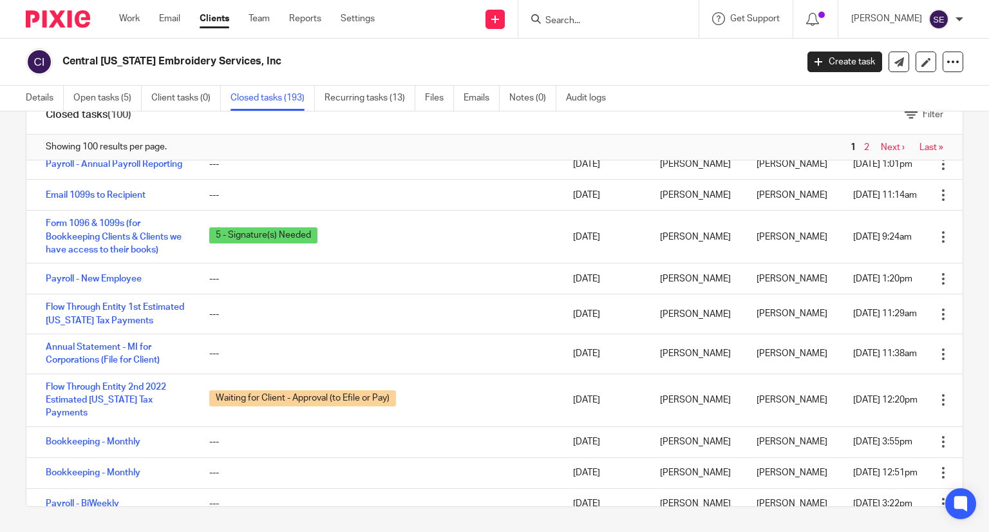
click at [880, 148] on link "Next ›" at bounding box center [892, 147] width 24 height 9
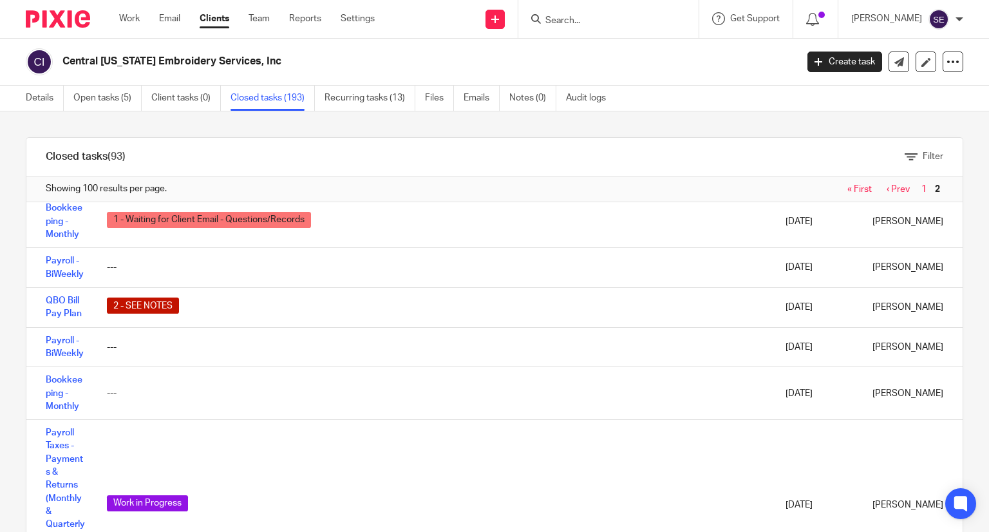
scroll to position [3634, 0]
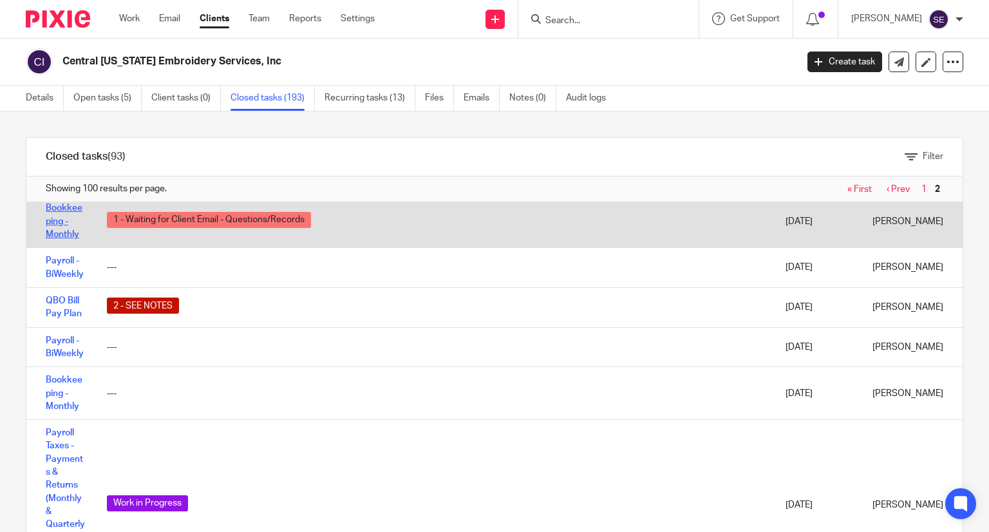
click at [66, 239] on link "Bookkeeping - Monthly" at bounding box center [64, 220] width 37 height 35
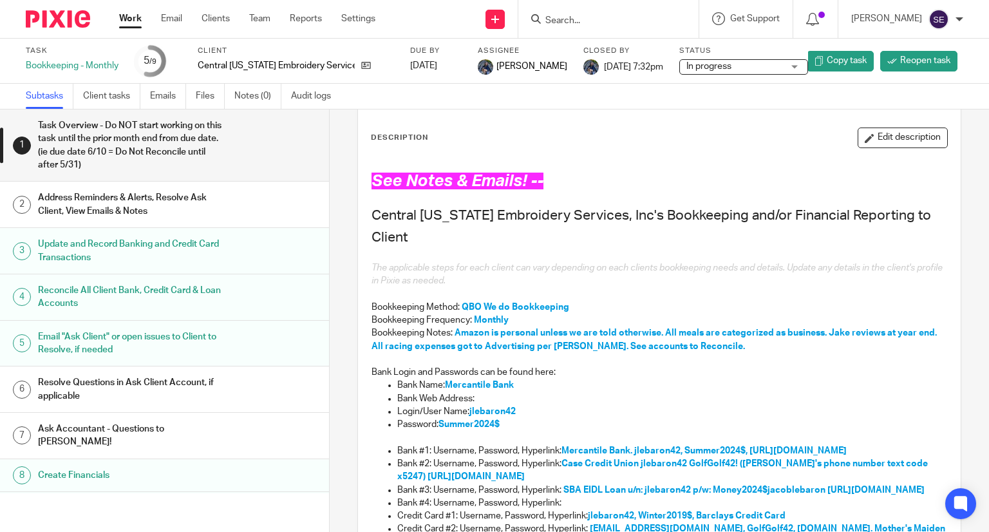
scroll to position [98, 0]
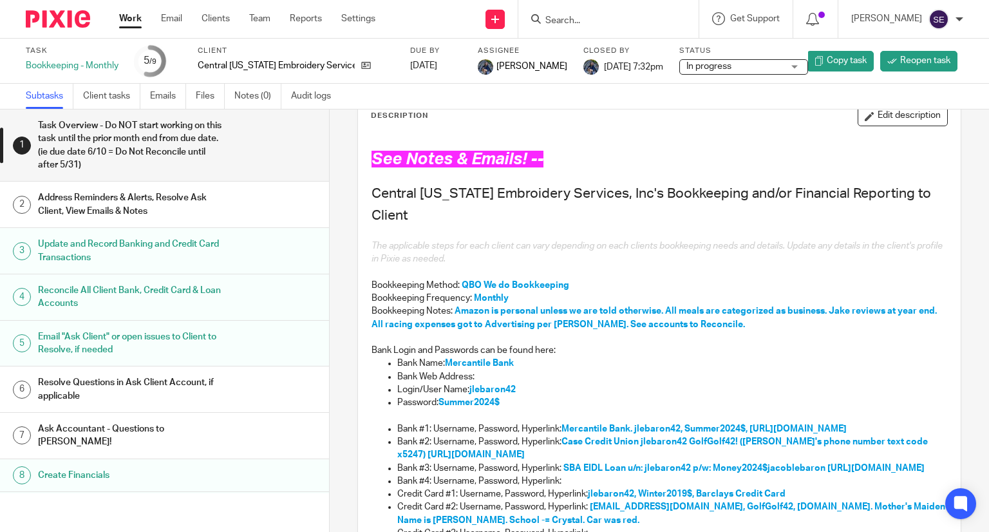
click at [98, 308] on h1 "Reconcile All Client Bank, Credit Card & Loan Accounts" at bounding box center [130, 297] width 185 height 33
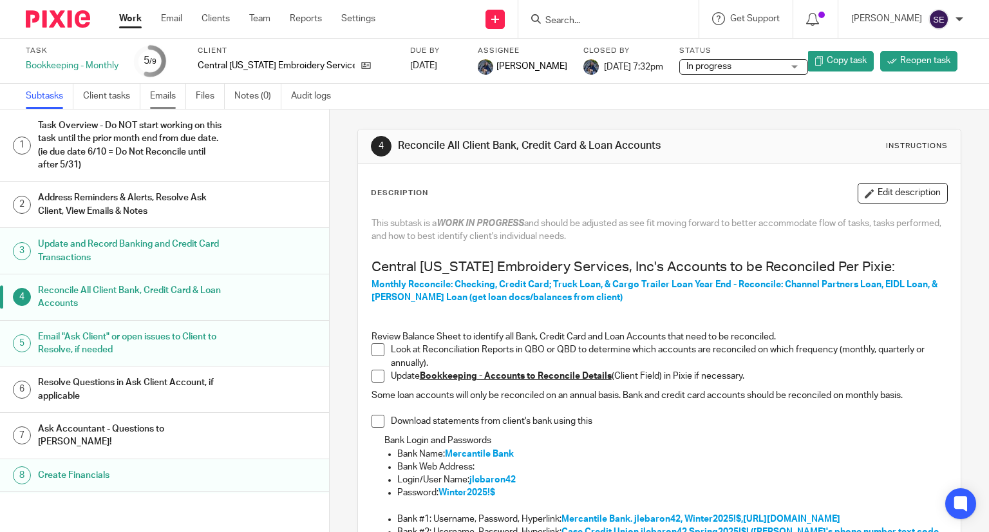
click at [183, 102] on link "Emails" at bounding box center [168, 96] width 36 height 25
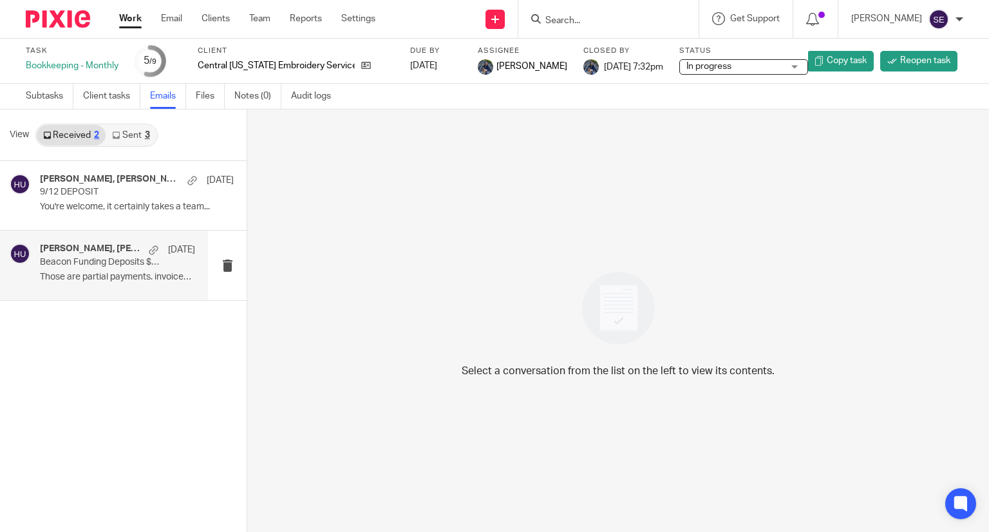
click at [94, 261] on p "Beacon Funding Deposits $29450" at bounding box center [102, 262] width 124 height 11
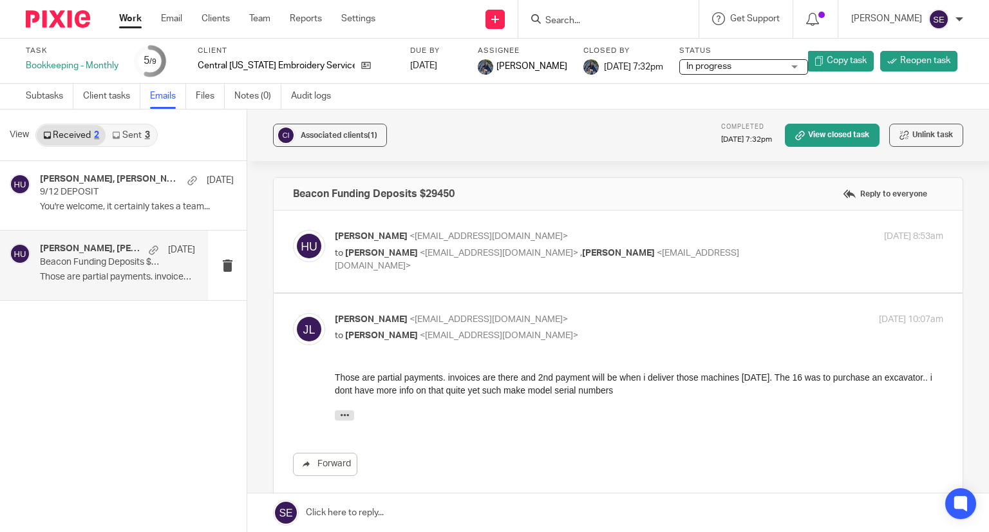
click at [461, 275] on label at bounding box center [618, 251] width 689 height 82
click at [293, 230] on input "checkbox" at bounding box center [292, 229] width 1 height 1
checkbox input "true"
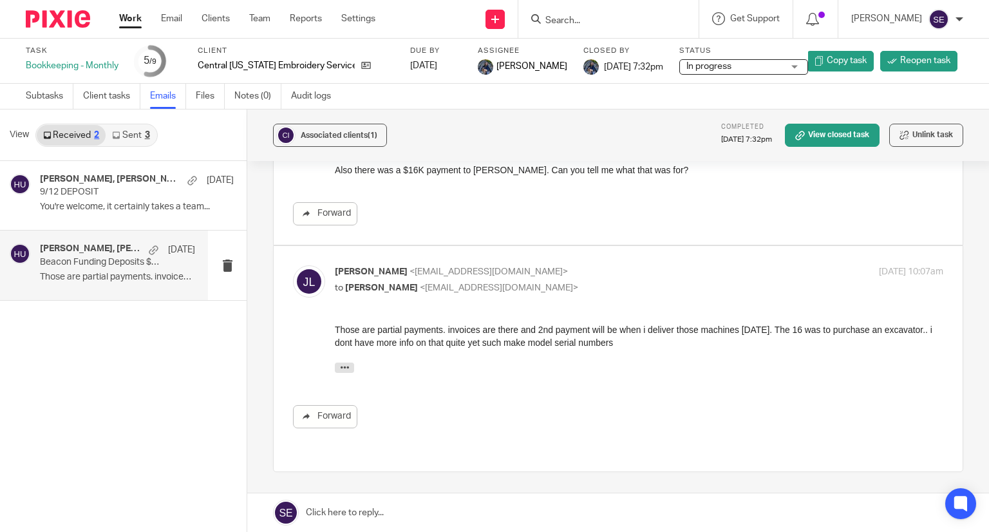
scroll to position [162, 0]
click at [74, 217] on div "JACOB LEBARON, Holly Utting Sep 18 9/12 DEPOSIT You're welcome, it certainly ta…" at bounding box center [117, 195] width 155 height 43
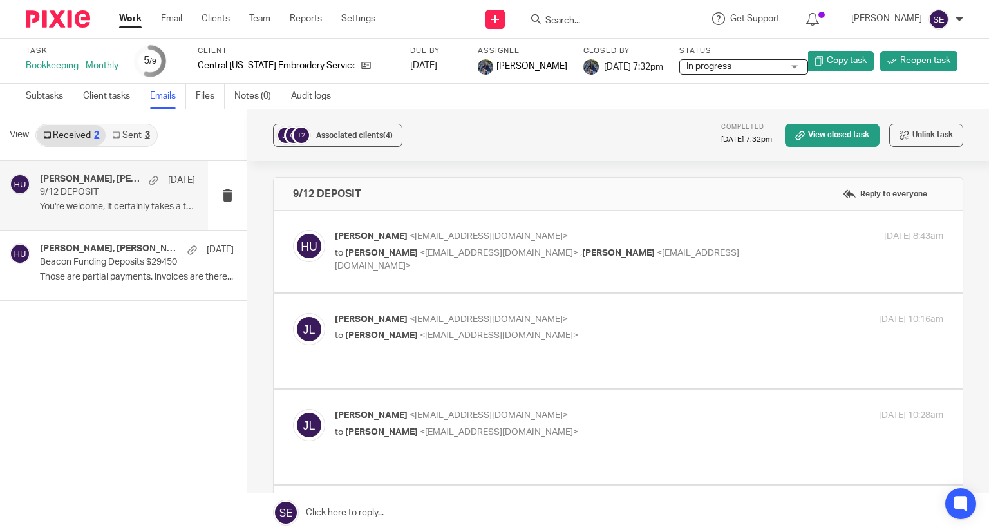
scroll to position [0, 0]
click at [429, 284] on label at bounding box center [618, 251] width 689 height 82
click at [293, 230] on input "checkbox" at bounding box center [292, 229] width 1 height 1
checkbox input "true"
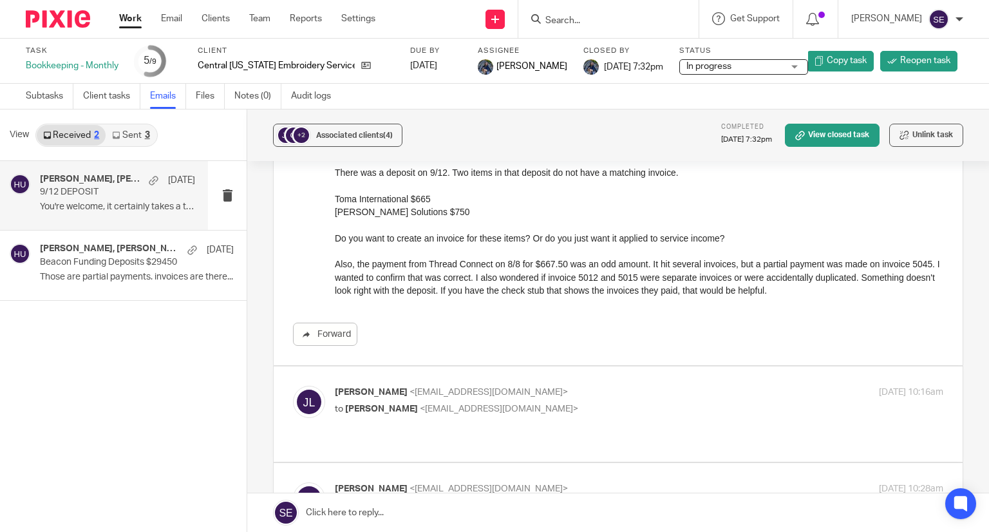
scroll to position [205, 0]
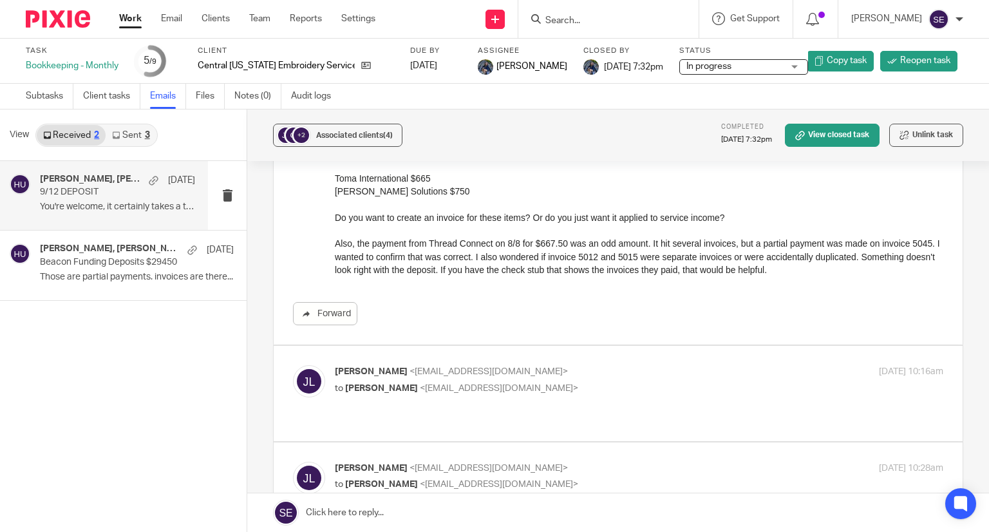
click at [570, 388] on p "to Holly Utting <hollyutting@gmail.com>" at bounding box center [537, 389] width 405 height 14
checkbox input "true"
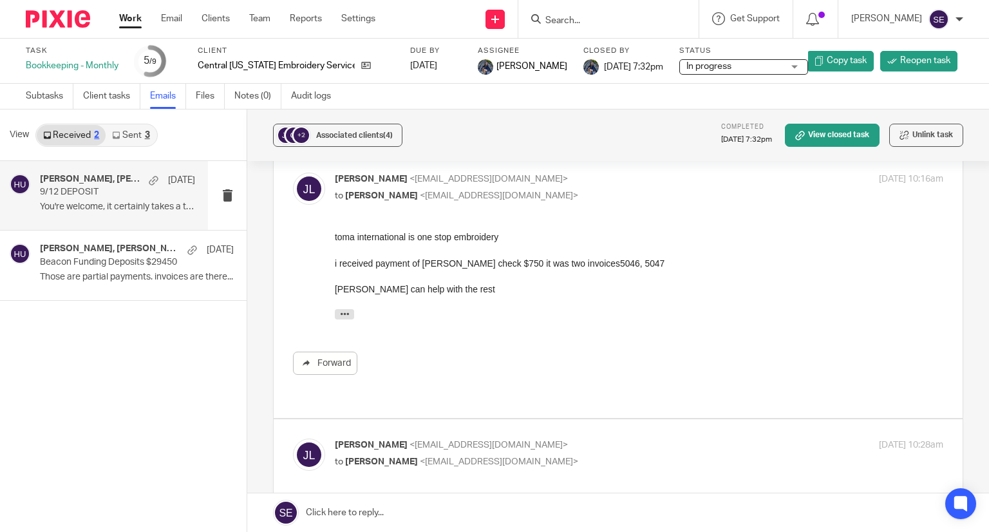
scroll to position [399, 0]
click at [559, 437] on div "JACOB LEBARON <embcmes@gmail.com> to Holly Utting <hollyutting@gmail.com>" at bounding box center [537, 452] width 405 height 30
checkbox input "true"
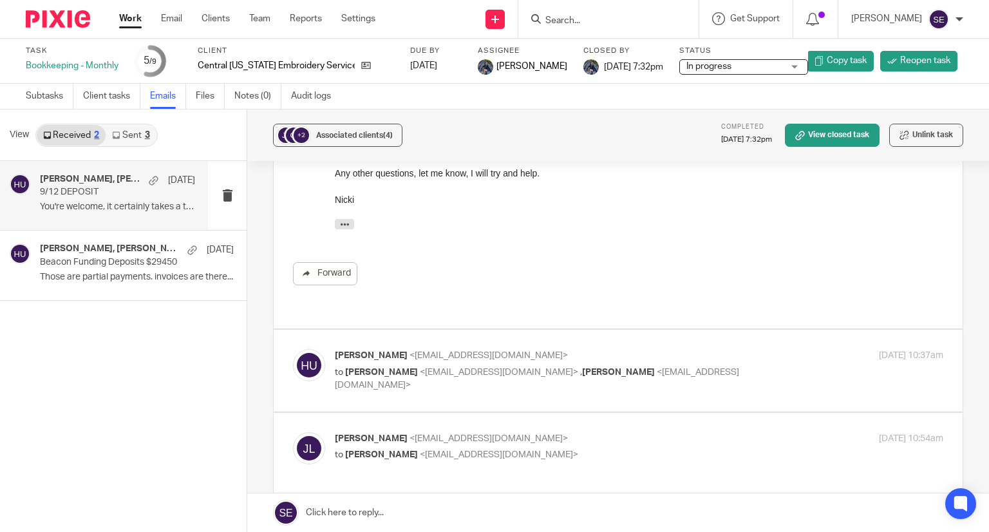
scroll to position [845, 0]
click at [551, 349] on label at bounding box center [618, 370] width 689 height 82
click at [293, 348] on input "checkbox" at bounding box center [292, 348] width 1 height 1
checkbox input "true"
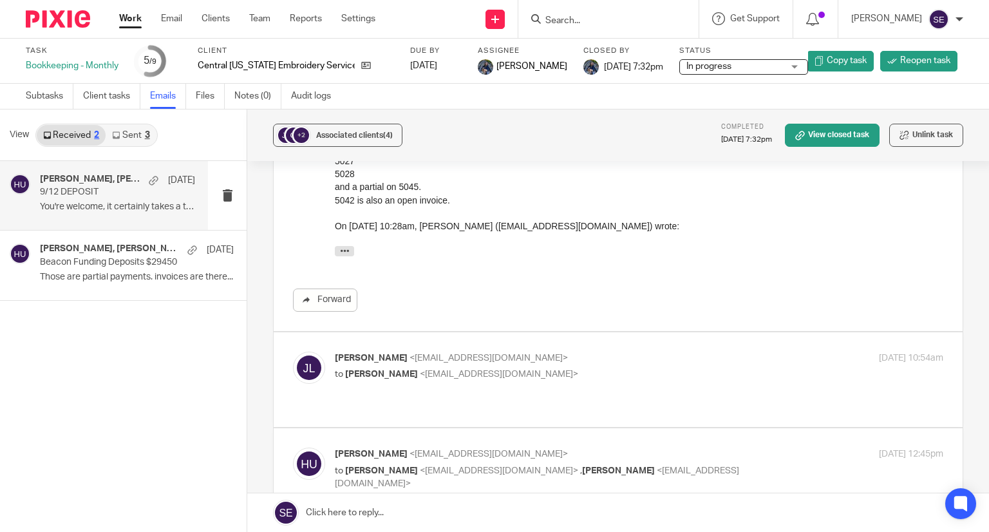
scroll to position [1239, 0]
click at [561, 351] on p "JACOB LEBARON <embcmes@gmail.com>" at bounding box center [537, 358] width 405 height 14
checkbox input "true"
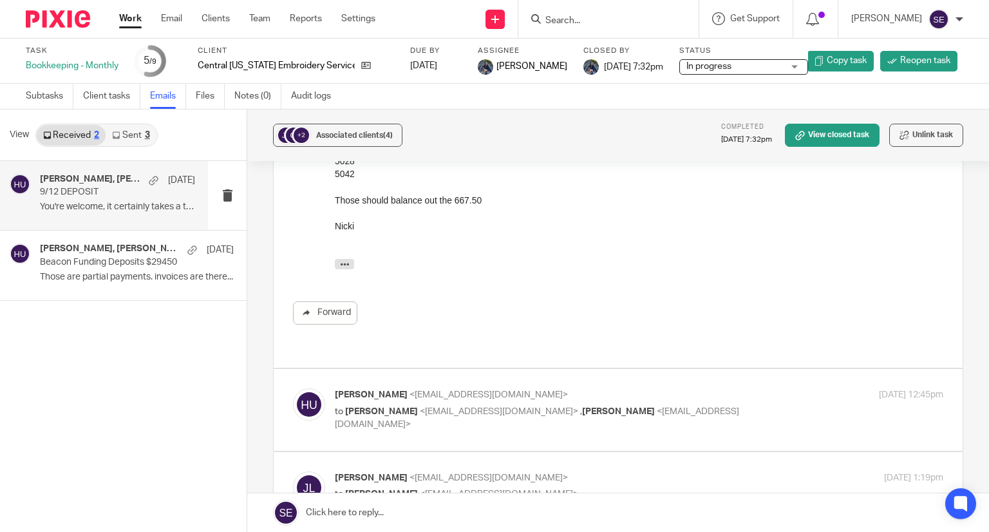
scroll to position [1638, 0]
click at [556, 387] on div "Holly Utting <hollyutting@gmail.com> to Jacob LeBaron <jlebaron42@gmail.com> , …" at bounding box center [618, 408] width 650 height 43
click at [579, 387] on div "Holly Utting <hollyutting@gmail.com> to Jacob LeBaron <jlebaron42@gmail.com> , …" at bounding box center [618, 408] width 650 height 43
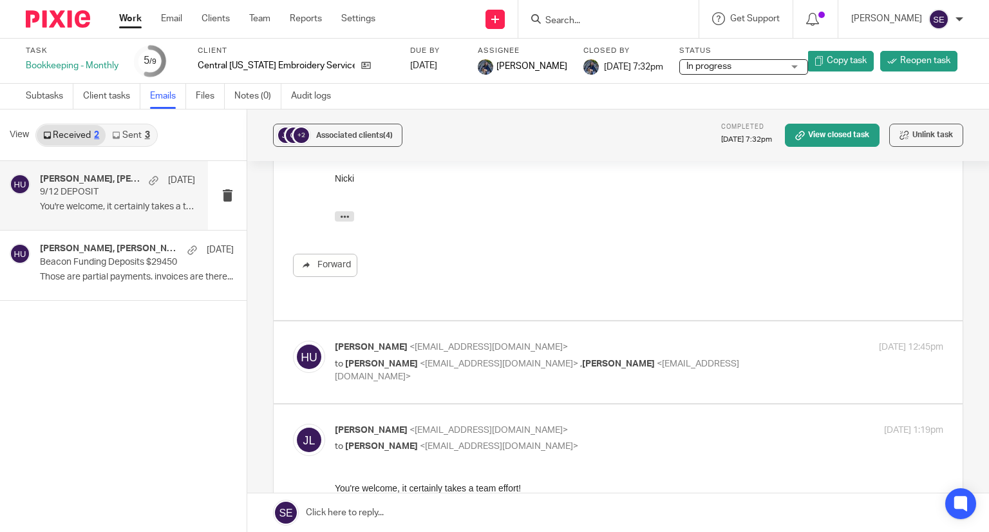
scroll to position [1686, 0]
click at [555, 404] on label at bounding box center [618, 523] width 689 height 238
click at [293, 422] on input "checkbox" at bounding box center [292, 422] width 1 height 1
checkbox input "false"
click at [541, 340] on p "Holly Utting <hollyutting@gmail.com>" at bounding box center [537, 347] width 405 height 14
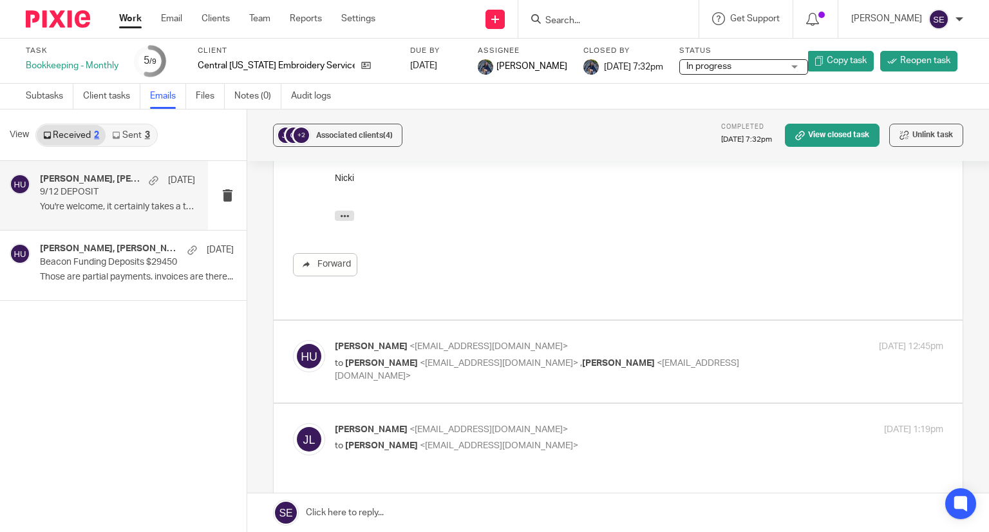
checkbox input "true"
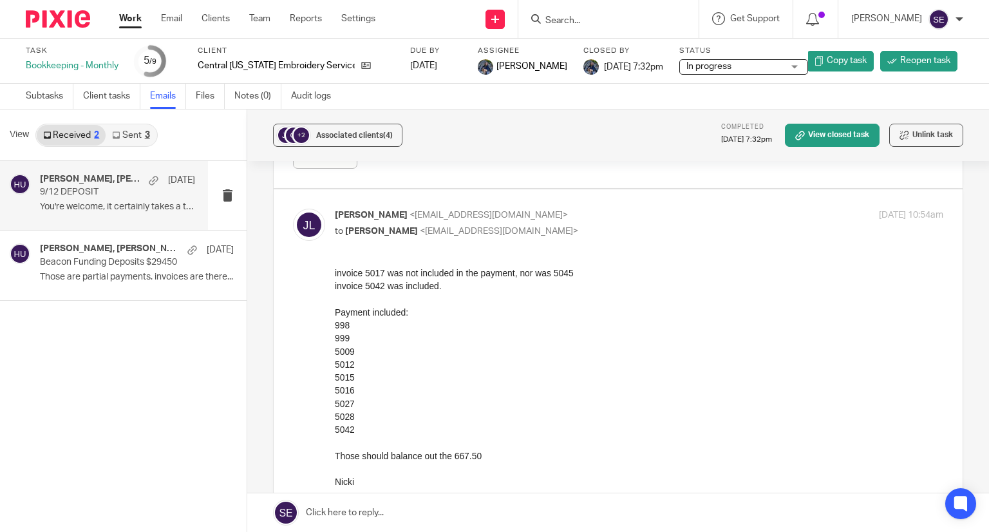
scroll to position [1381, 0]
click at [83, 256] on div "JACOB LEBARON, Holly Utting Sep 17" at bounding box center [117, 249] width 155 height 13
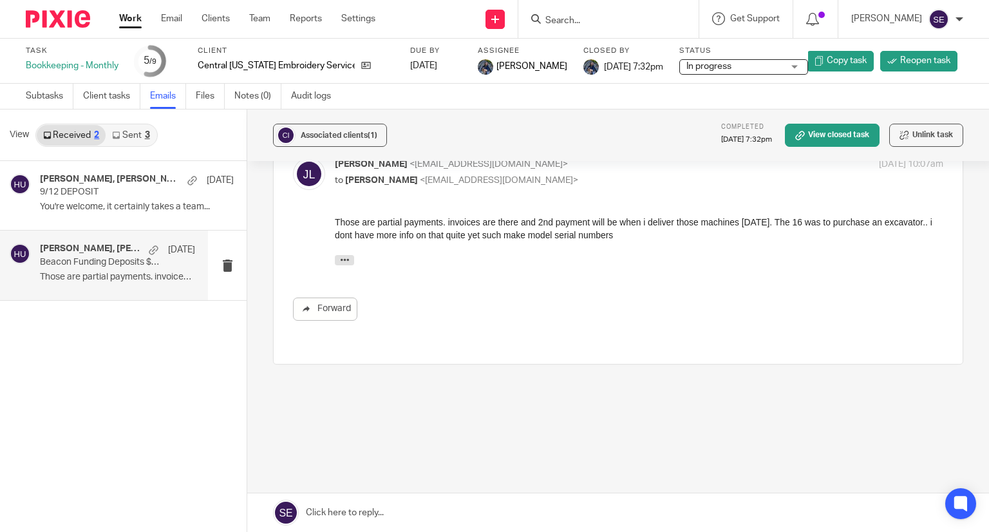
scroll to position [0, 0]
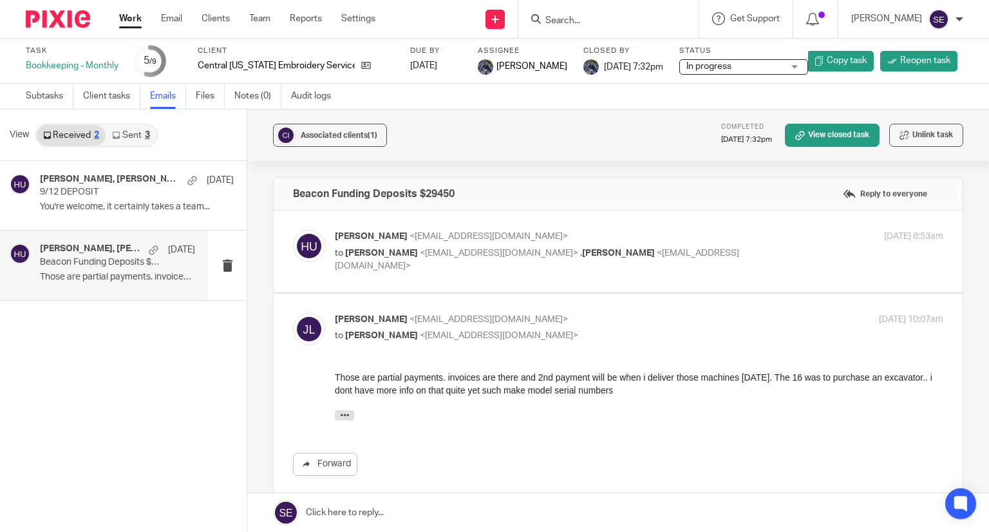
click at [126, 137] on link "Sent 3" at bounding box center [131, 135] width 50 height 21
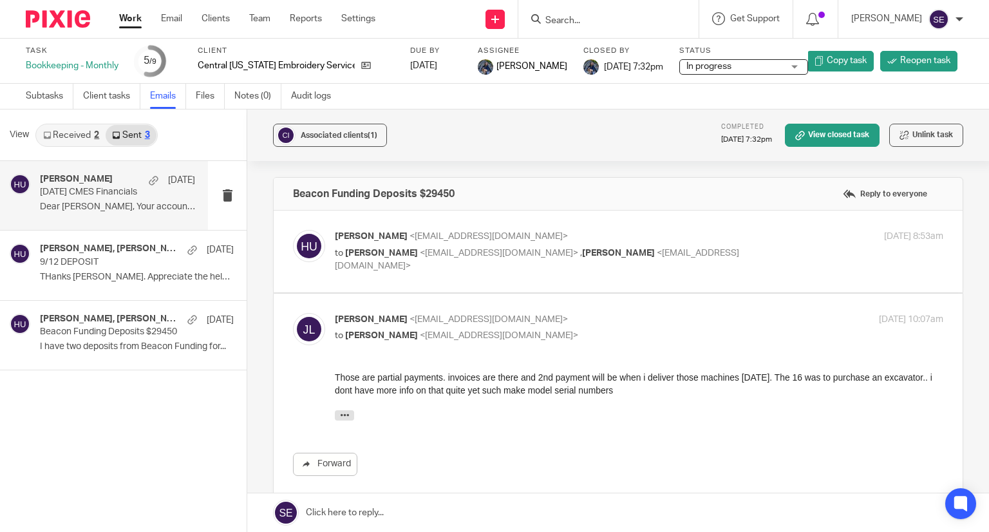
click at [145, 191] on p "09.30.24 CMES Financials" at bounding box center [102, 192] width 124 height 11
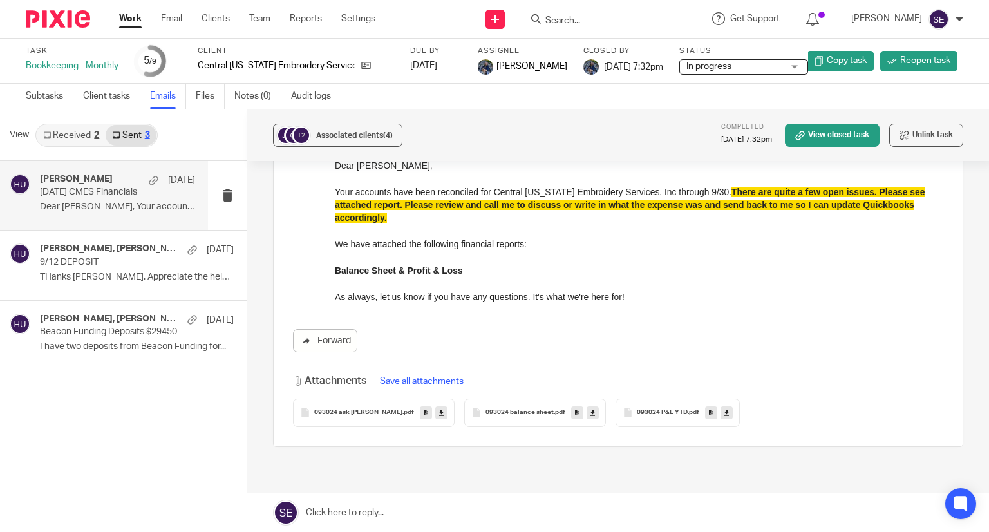
scroll to position [152, 0]
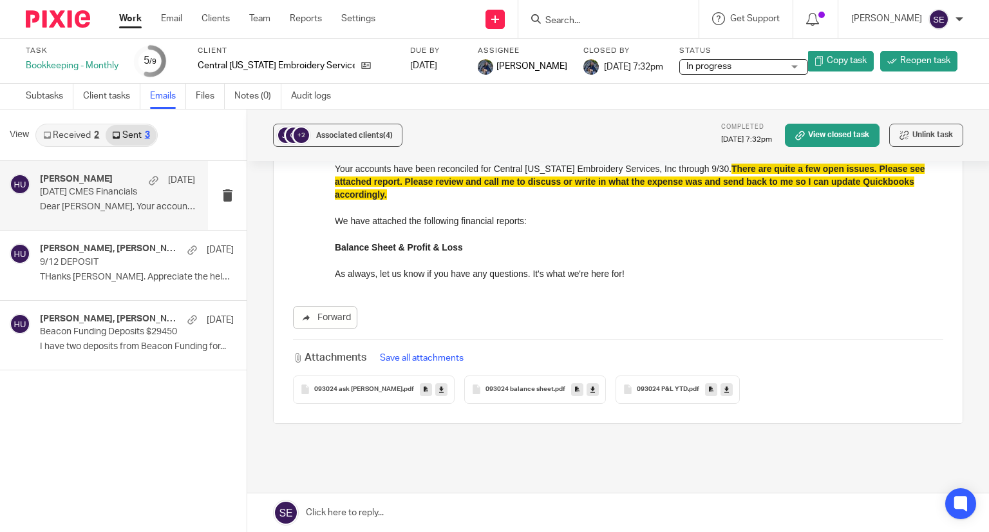
click at [344, 395] on div "093024 ask jacob .pdf" at bounding box center [374, 389] width 162 height 28
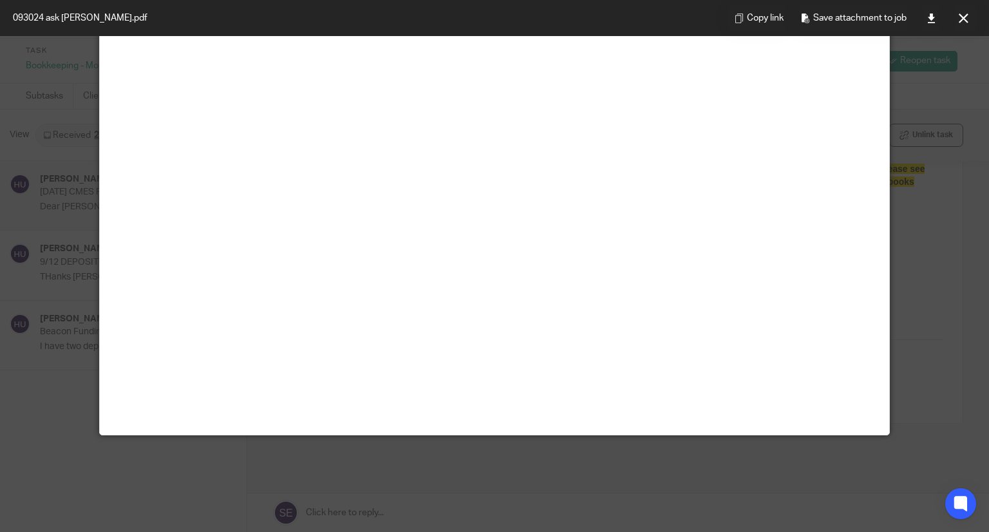
scroll to position [0, 0]
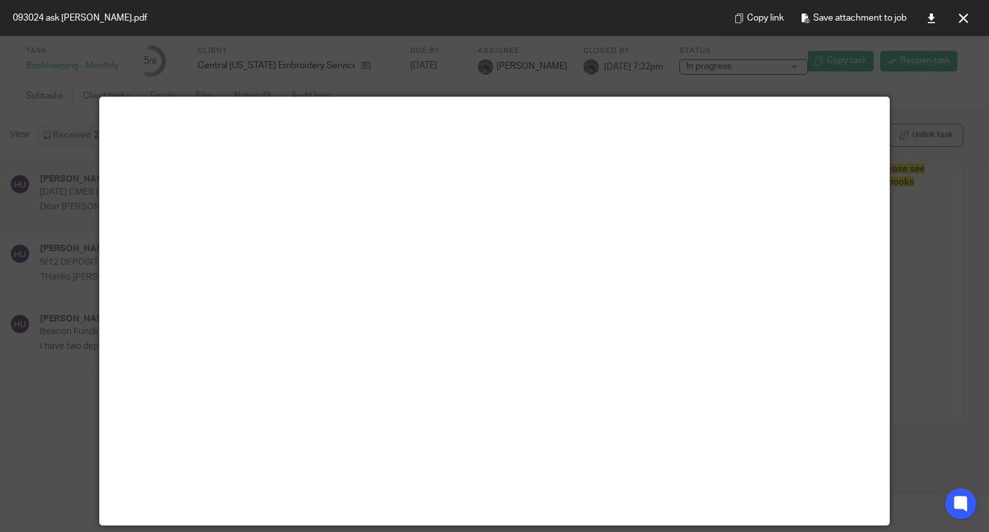
click at [964, 188] on div at bounding box center [494, 266] width 989 height 532
click at [955, 24] on button at bounding box center [963, 18] width 26 height 26
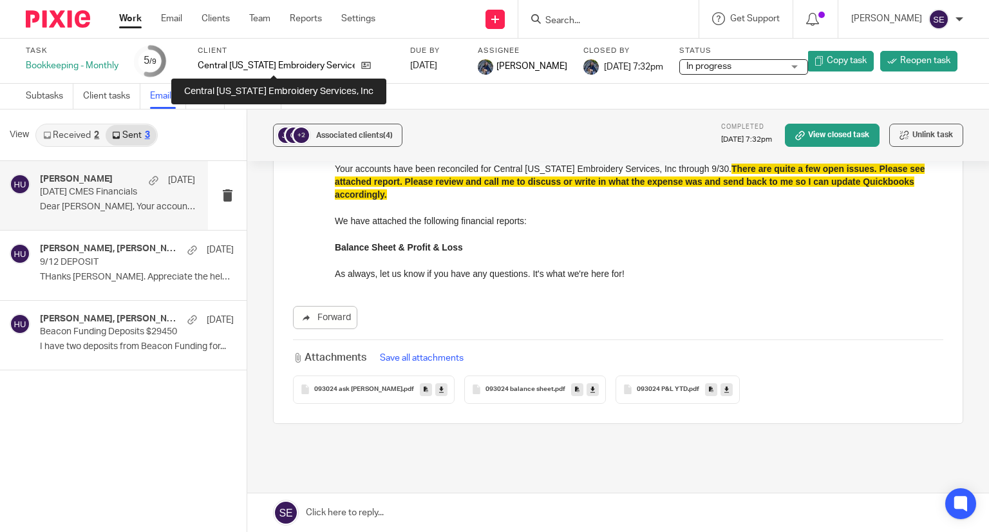
click at [265, 68] on p "Central [US_STATE] Embroidery Services, Inc" at bounding box center [276, 65] width 157 height 13
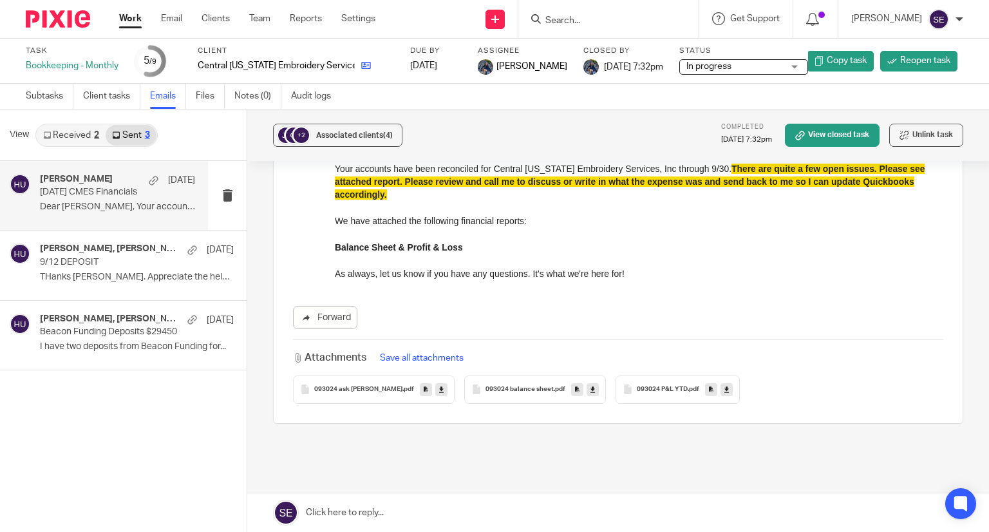
click at [355, 67] on link at bounding box center [363, 65] width 16 height 13
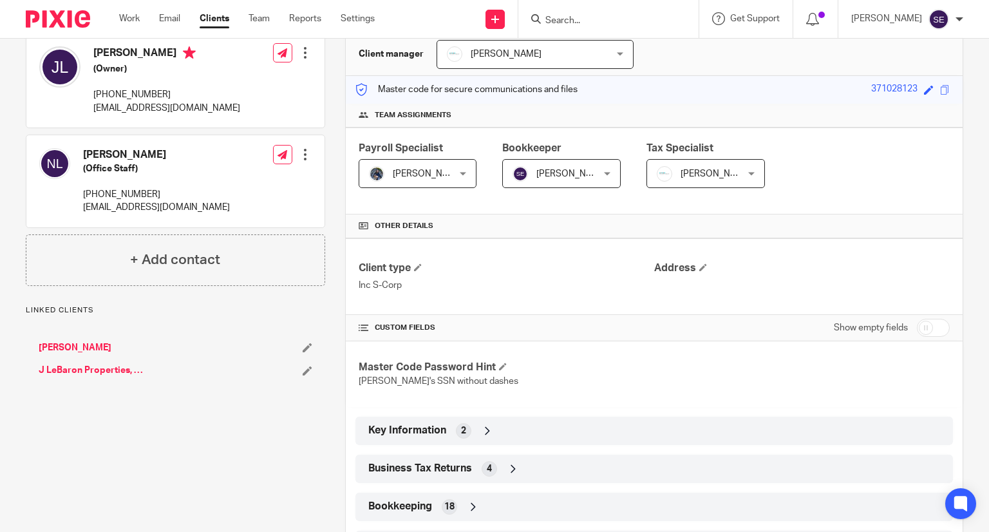
scroll to position [128, 0]
click at [579, 470] on div "Business Tax Returns 4" at bounding box center [654, 468] width 578 height 22
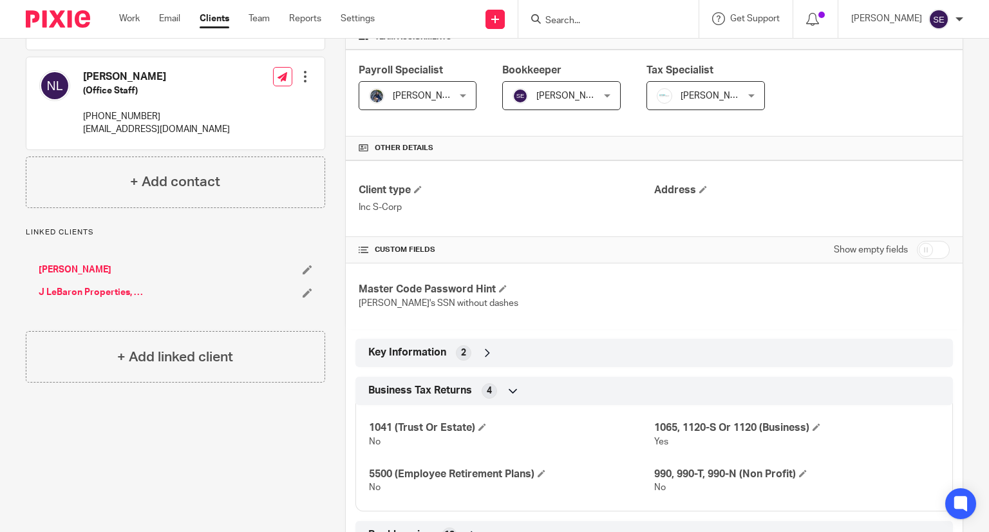
scroll to position [206, 0]
click at [516, 356] on div "Key Information 2" at bounding box center [654, 352] width 578 height 22
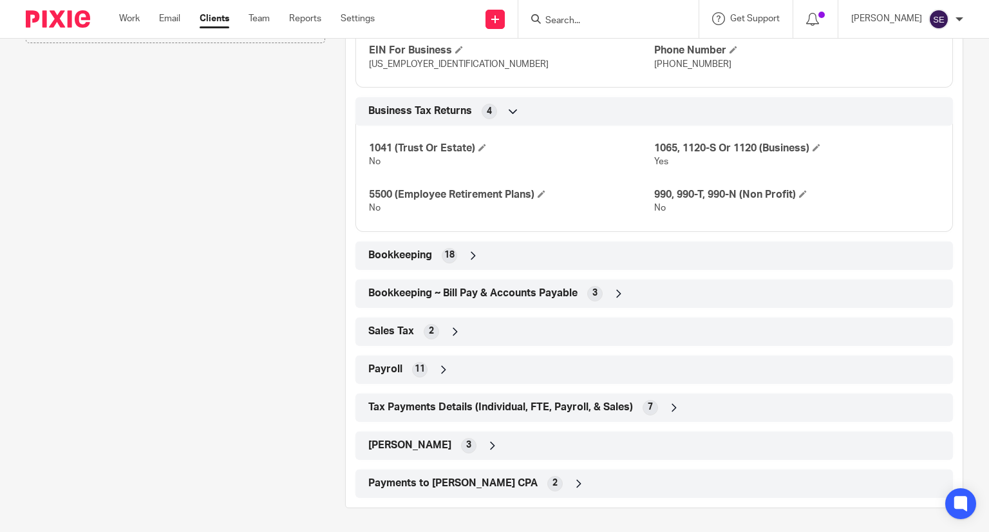
scroll to position [544, 0]
click at [533, 254] on div "Bookkeeping 18" at bounding box center [654, 256] width 578 height 22
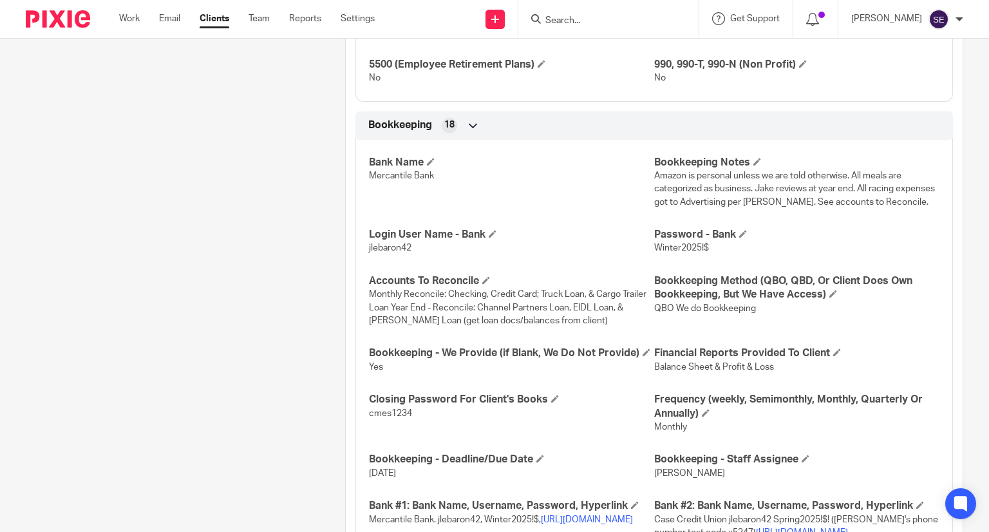
scroll to position [683, 0]
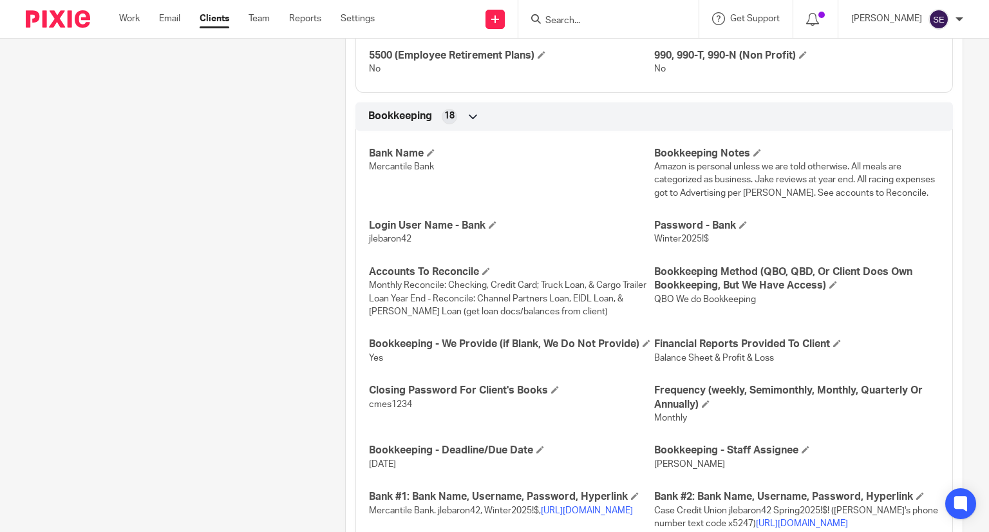
click at [541, 289] on p "Monthly Reconcile: Checking, Credit Card; Truck Loan, & Cargo Trailer Loan Year…" at bounding box center [511, 298] width 285 height 39
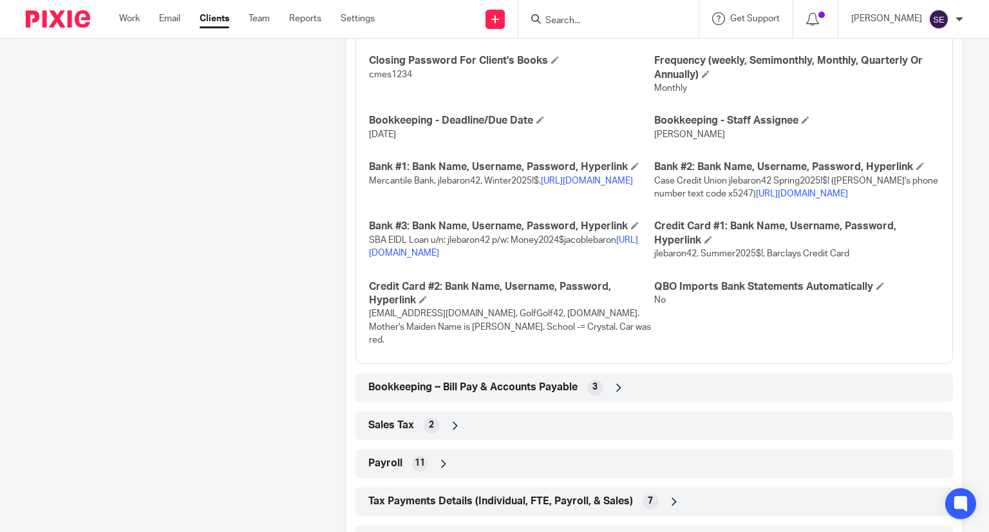
click at [654, 258] on span "jlebaron42, Summer2025$!, Barclays Credit Card" at bounding box center [751, 253] width 195 height 9
drag, startPoint x: 642, startPoint y: 266, endPoint x: 694, endPoint y: 270, distance: 51.6
click at [694, 270] on div "Bank Name Mercantile Bank Bookkeeping Notes Amazon is personal unless we are to…" at bounding box center [653, 77] width 597 height 572
click at [694, 258] on span "jlebaron42, Summer2025$!, Barclays Credit Card" at bounding box center [751, 253] width 195 height 9
click at [681, 258] on span "jlebaron42, Summer2025$!, Barclays Credit Card" at bounding box center [751, 253] width 195 height 9
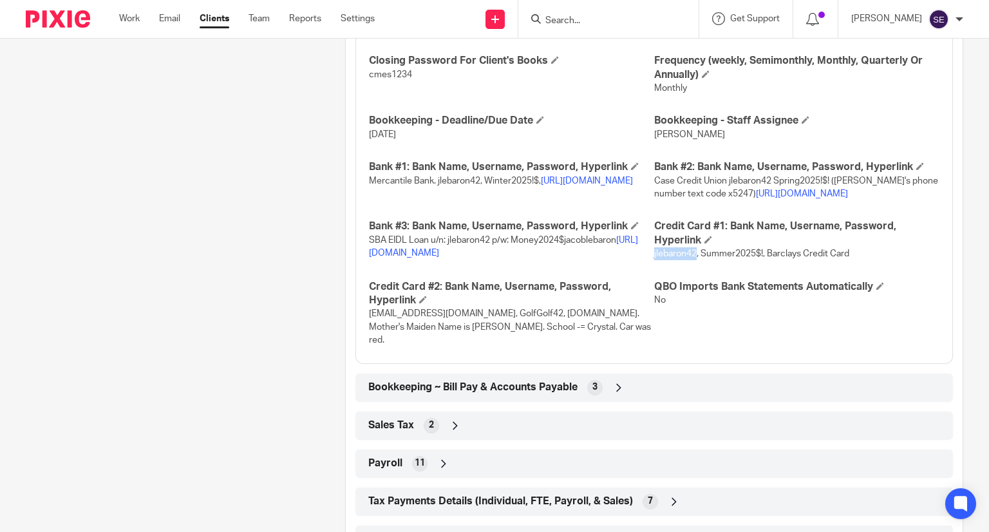
click at [681, 258] on span "jlebaron42, Summer2025$!, Barclays Credit Card" at bounding box center [751, 253] width 195 height 9
copy span "jlebaron42"
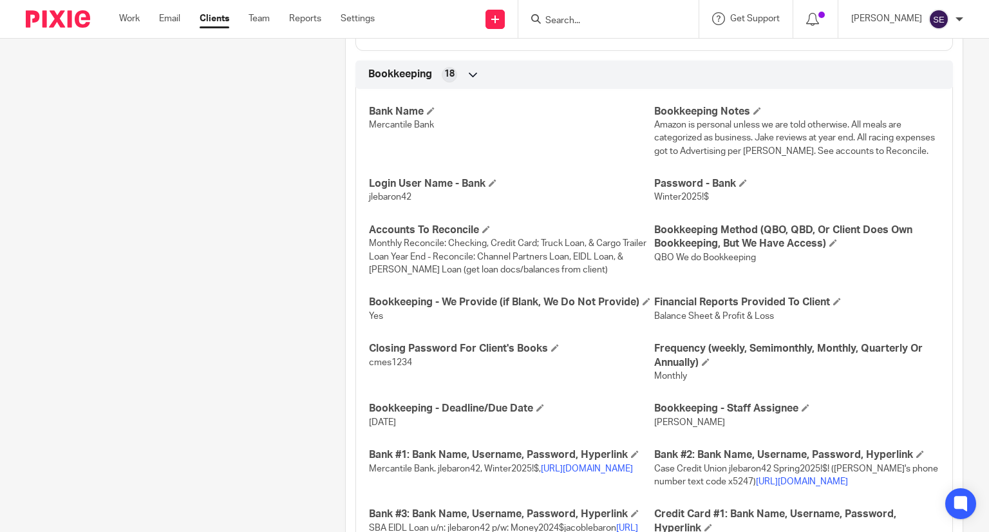
scroll to position [725, 0]
click at [761, 488] on p "Case Credit Union jlebaron42 Spring2025!$! ([PERSON_NAME]'s phone number text c…" at bounding box center [796, 476] width 285 height 26
click at [590, 474] on link "[URL][DOMAIN_NAME]" at bounding box center [587, 469] width 92 height 9
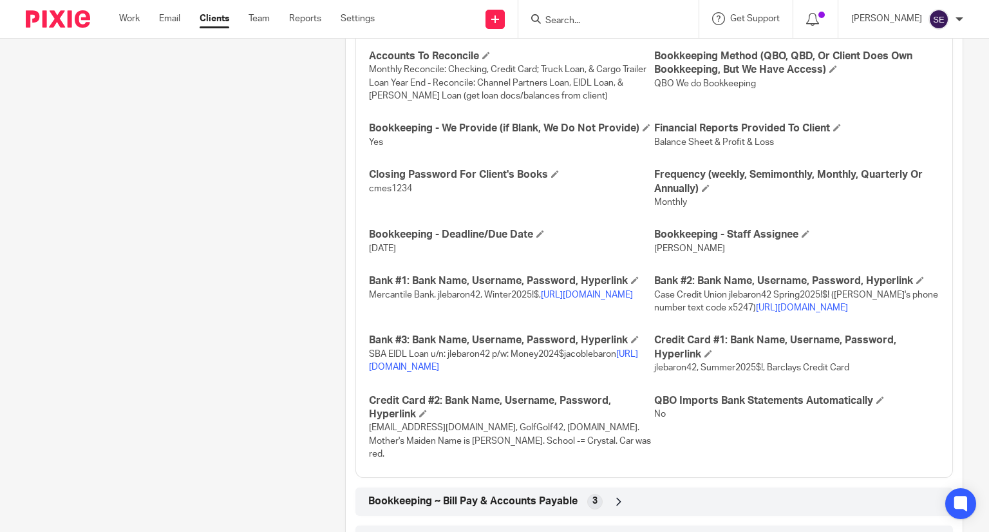
scroll to position [901, 0]
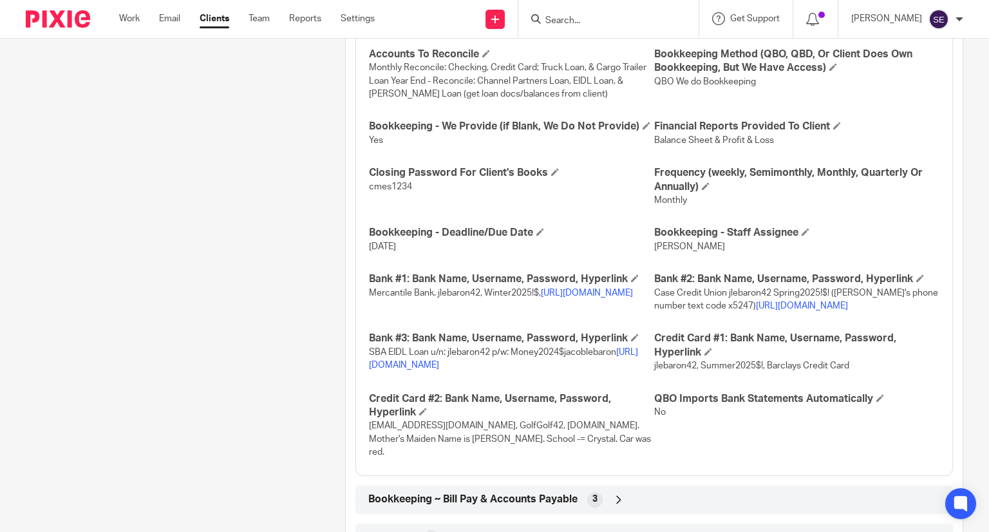
click at [454, 297] on span "Mercantile Bank. jlebaron42, Winter2025!$, [URL][DOMAIN_NAME]" at bounding box center [501, 292] width 264 height 9
copy span "jlebaron42"
click at [536, 328] on div "Bank Name Mercantile Bank Bookkeeping Notes Amazon is personal unless we are to…" at bounding box center [653, 189] width 597 height 572
click at [756, 310] on link "[URL][DOMAIN_NAME]" at bounding box center [802, 305] width 92 height 9
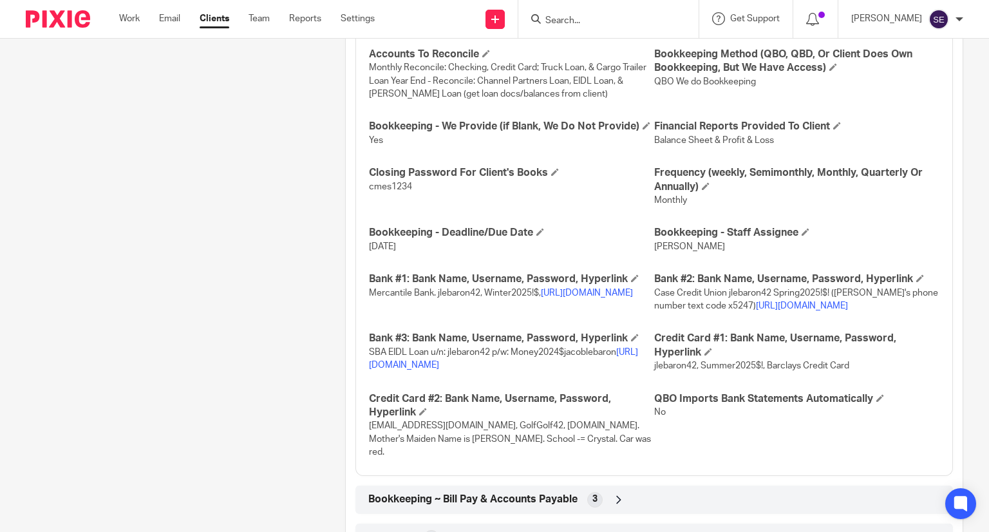
click at [660, 370] on span "jlebaron42, Summer2025$!, Barclays Credit Card" at bounding box center [751, 365] width 195 height 9
copy span "jlebaron42"
click at [726, 370] on span "jlebaron42, Summer2025$!, Barclays Credit Card" at bounding box center [751, 365] width 195 height 9
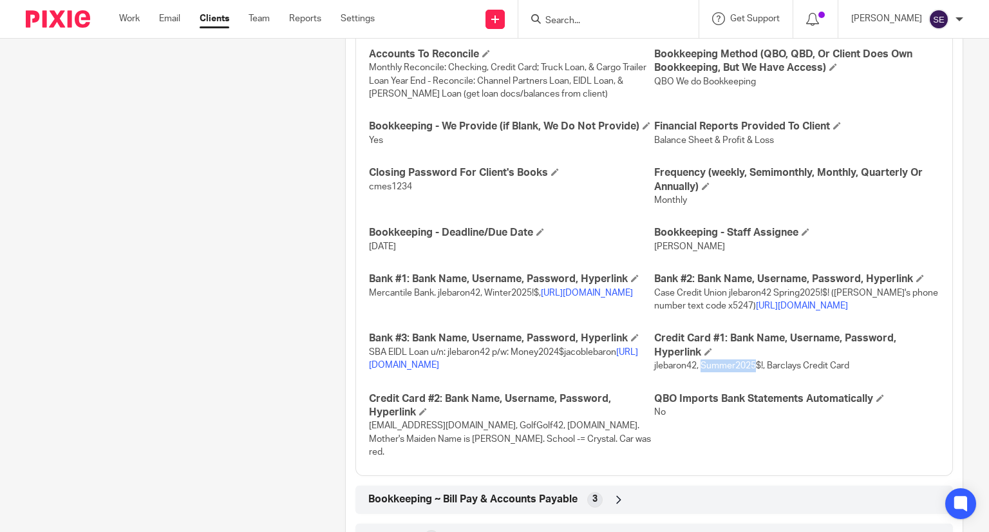
click at [699, 370] on span "jlebaron42, Summer2025$!, Barclays Credit Card" at bounding box center [751, 365] width 195 height 9
drag, startPoint x: 693, startPoint y: 376, endPoint x: 749, endPoint y: 386, distance: 56.8
click at [749, 386] on div "Bank Name Mercantile Bank Bookkeeping Notes Amazon is personal unless we are to…" at bounding box center [653, 189] width 597 height 572
click at [750, 386] on div "Bank Name Mercantile Bank Bookkeeping Notes Amazon is personal unless we are to…" at bounding box center [653, 189] width 597 height 572
drag, startPoint x: 697, startPoint y: 377, endPoint x: 757, endPoint y: 383, distance: 60.1
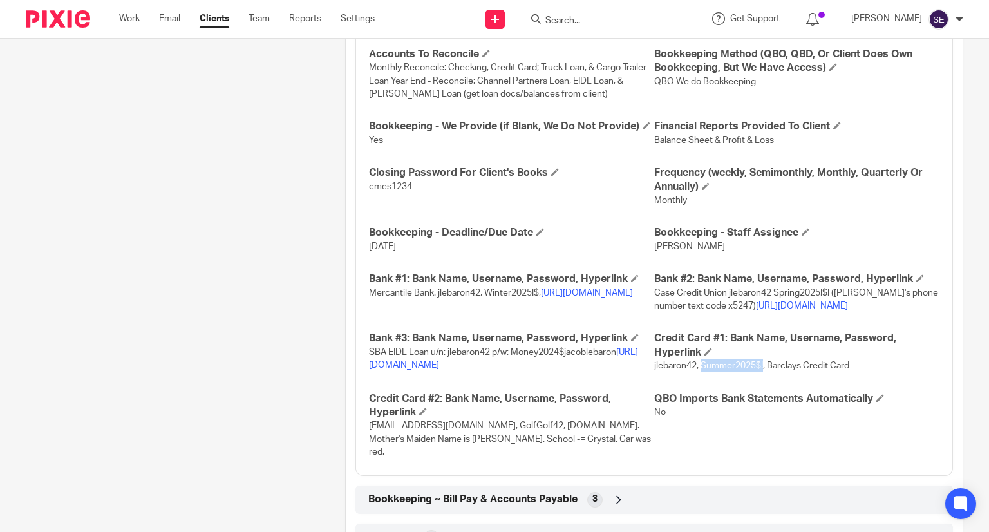
click at [757, 372] on p "jlebaron42, Summer2025$!, Barclays Credit Card" at bounding box center [796, 365] width 285 height 13
copy span "Summer2025$!"
click at [454, 360] on span "SBA EIDL Loan u/n: jlebaron42 p/w: Money2024$jacoblebaron [URL][DOMAIN_NAME]" at bounding box center [503, 359] width 269 height 22
drag, startPoint x: 432, startPoint y: 306, endPoint x: 476, endPoint y: 304, distance: 43.1
click at [476, 297] on span "Mercantile Bank. jlebaron42, Winter2025!$, [URL][DOMAIN_NAME]" at bounding box center [501, 292] width 264 height 9
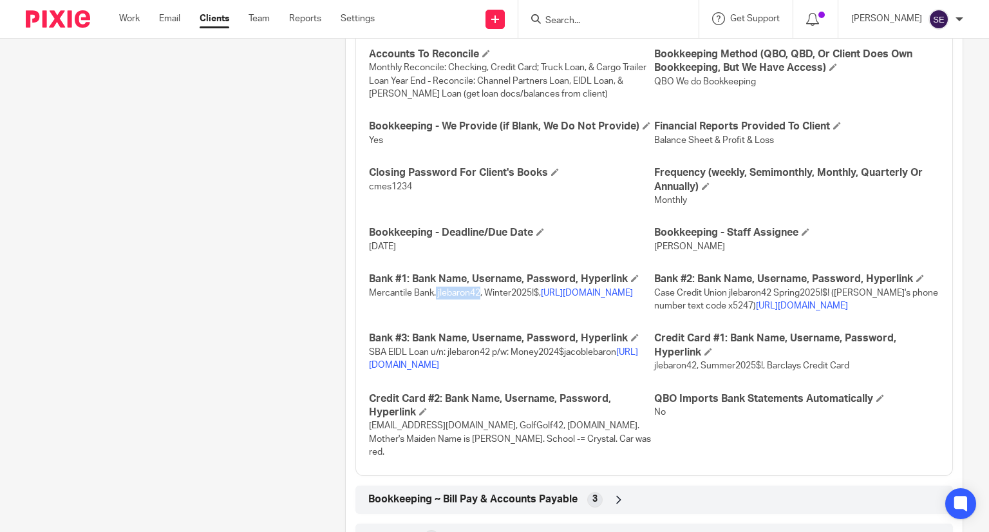
copy span "jlebaron42"
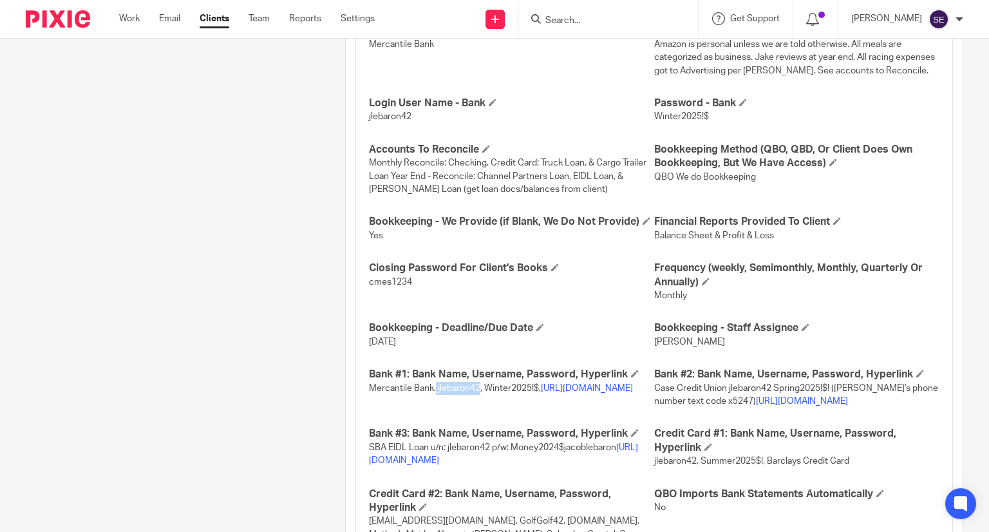
scroll to position [806, 0]
click at [517, 393] on p "Mercantile Bank. jlebaron42, Winter2025!$, [URL][DOMAIN_NAME]" at bounding box center [511, 387] width 285 height 13
drag, startPoint x: 483, startPoint y: 399, endPoint x: 537, endPoint y: 399, distance: 54.1
click at [537, 392] on span "Mercantile Bank. jlebaron42, Winter2025!$, [URL][DOMAIN_NAME]" at bounding box center [501, 387] width 264 height 9
copy span "Winter2025!$"
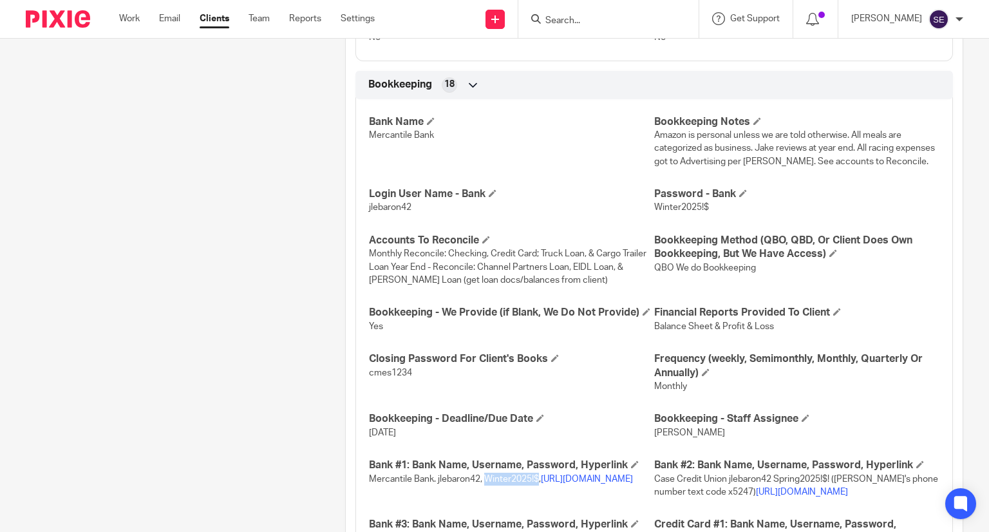
scroll to position [708, 0]
